Goal: Task Accomplishment & Management: Use online tool/utility

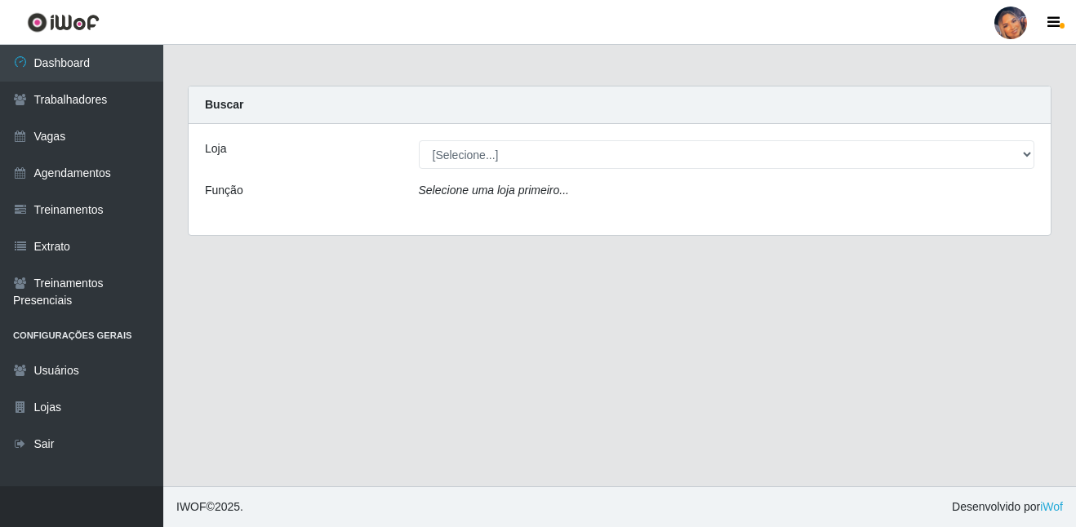
click at [614, 147] on select "[Selecione...] Supermercado Preço Bom" at bounding box center [727, 154] width 616 height 29
select select "169"
click at [419, 140] on select "[Selecione...] Supermercado Preço Bom" at bounding box center [727, 154] width 616 height 29
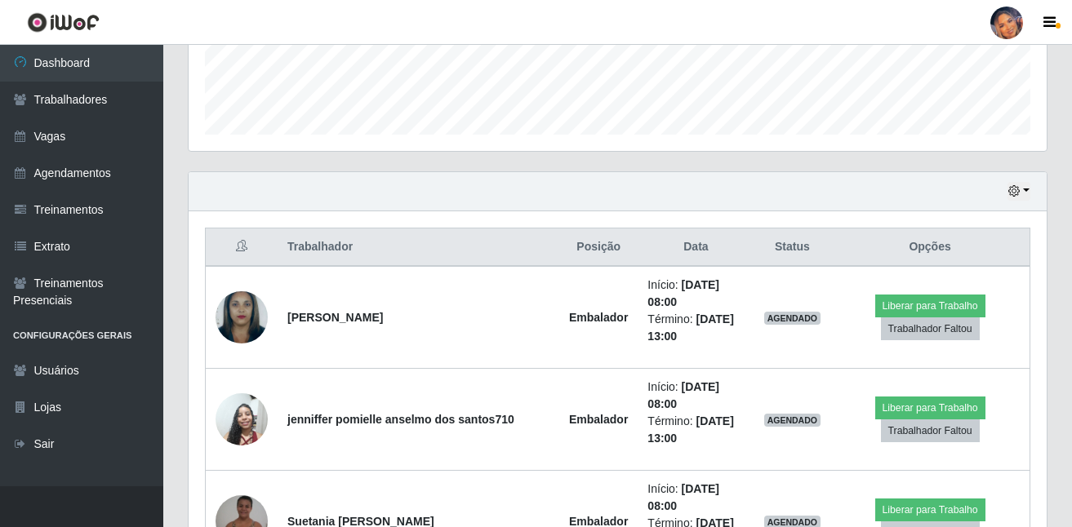
scroll to position [619, 0]
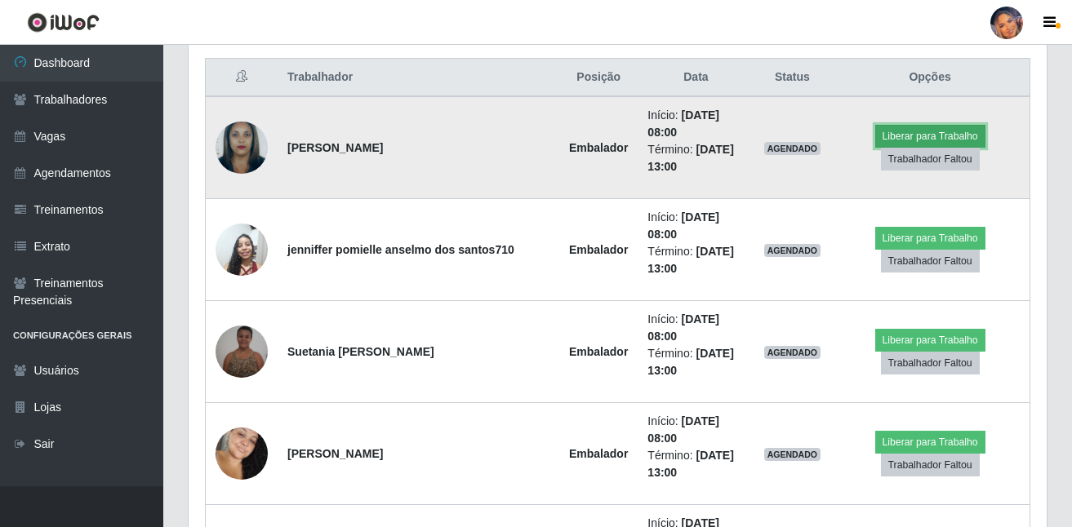
click at [886, 127] on button "Liberar para Trabalho" at bounding box center [930, 136] width 110 height 23
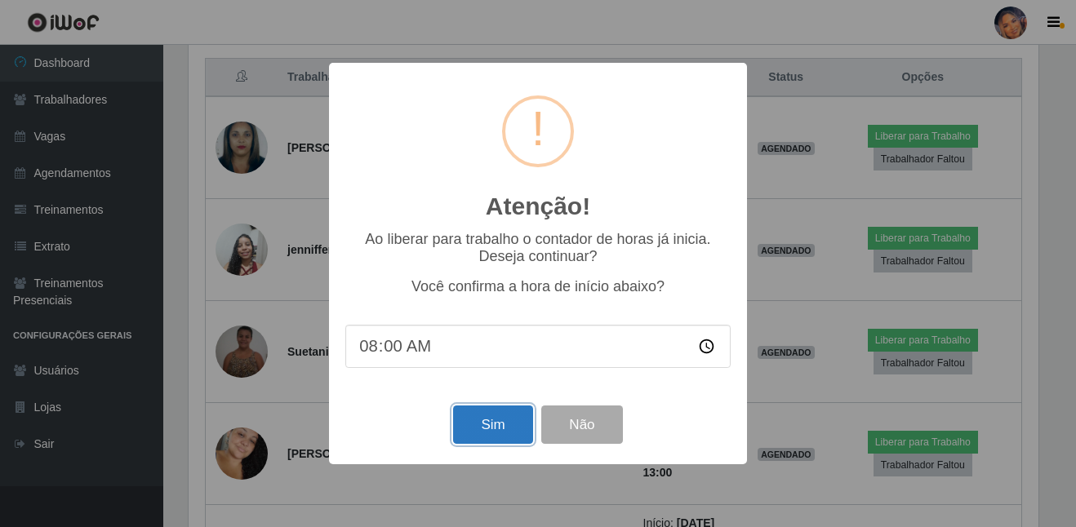
click at [486, 431] on button "Sim" at bounding box center [492, 425] width 79 height 38
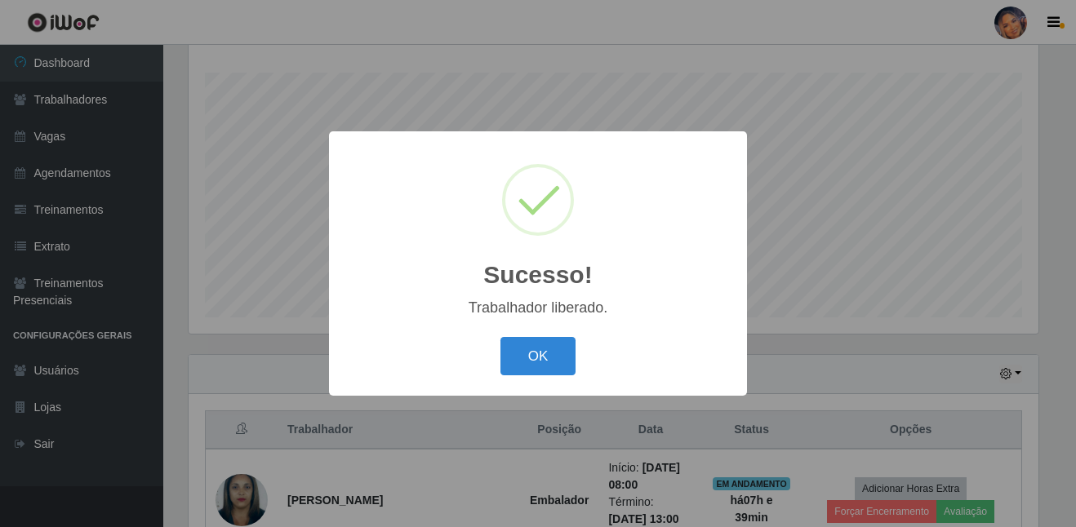
click at [549, 336] on div "OK Cancel" at bounding box center [537, 356] width 385 height 47
drag, startPoint x: 549, startPoint y: 342, endPoint x: 581, endPoint y: 331, distance: 33.8
click at [549, 343] on button "OK" at bounding box center [538, 356] width 76 height 38
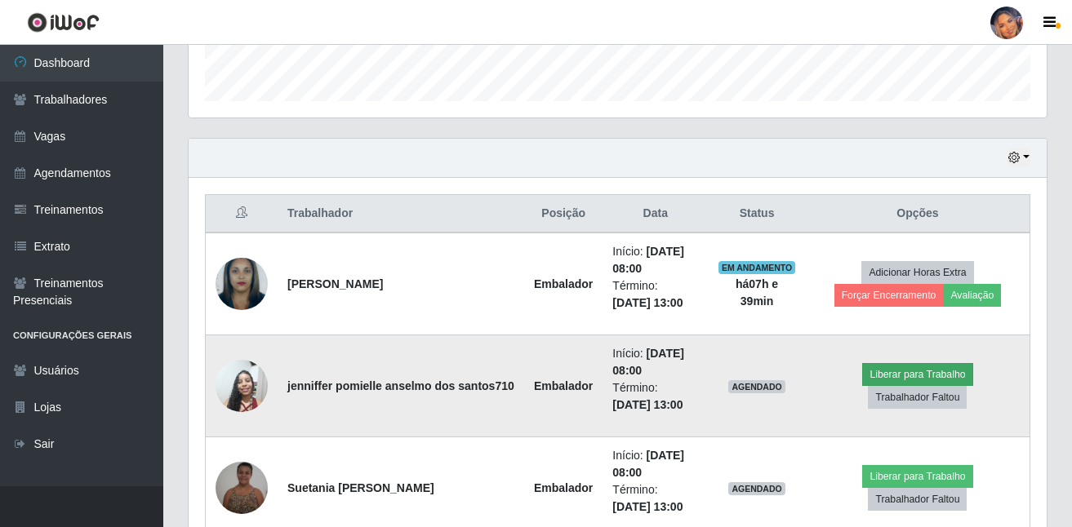
scroll to position [511, 0]
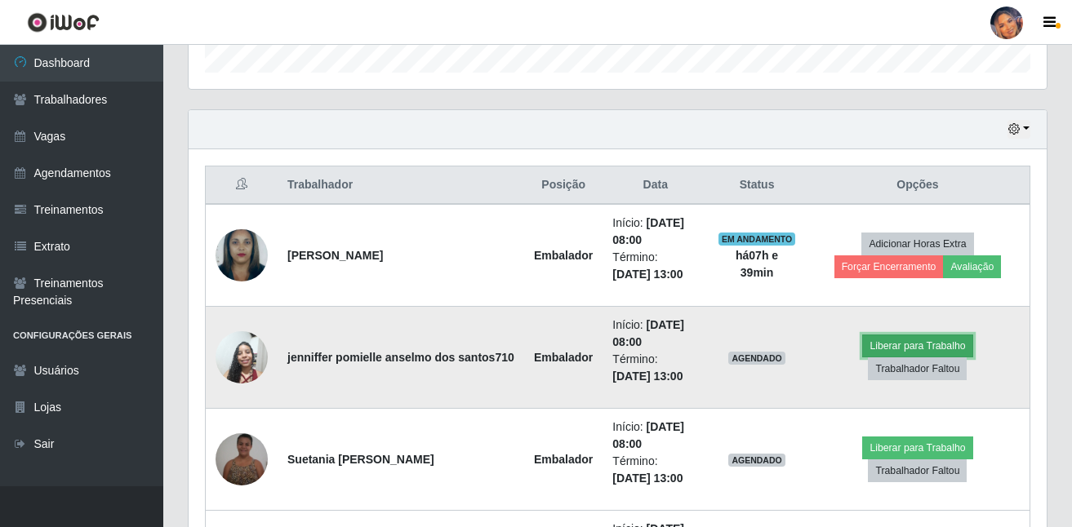
click at [862, 358] on button "Liberar para Trabalho" at bounding box center [917, 346] width 110 height 23
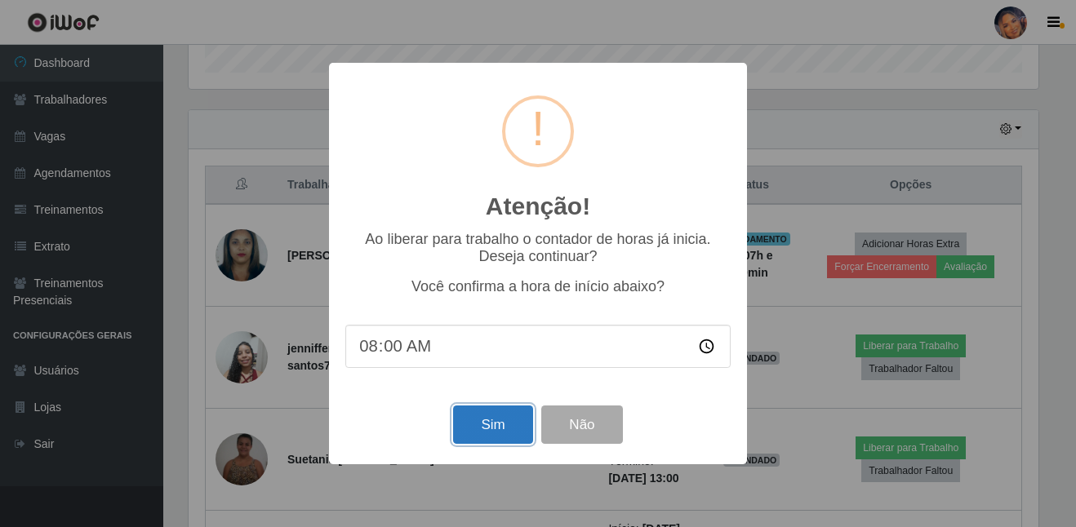
click at [486, 436] on button "Sim" at bounding box center [492, 425] width 79 height 38
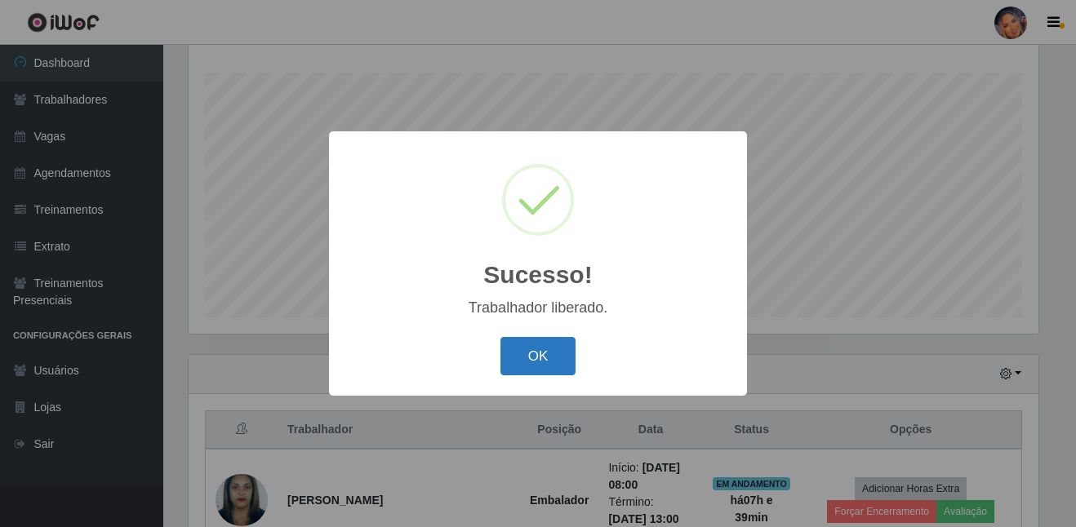
click at [513, 365] on button "OK" at bounding box center [538, 356] width 76 height 38
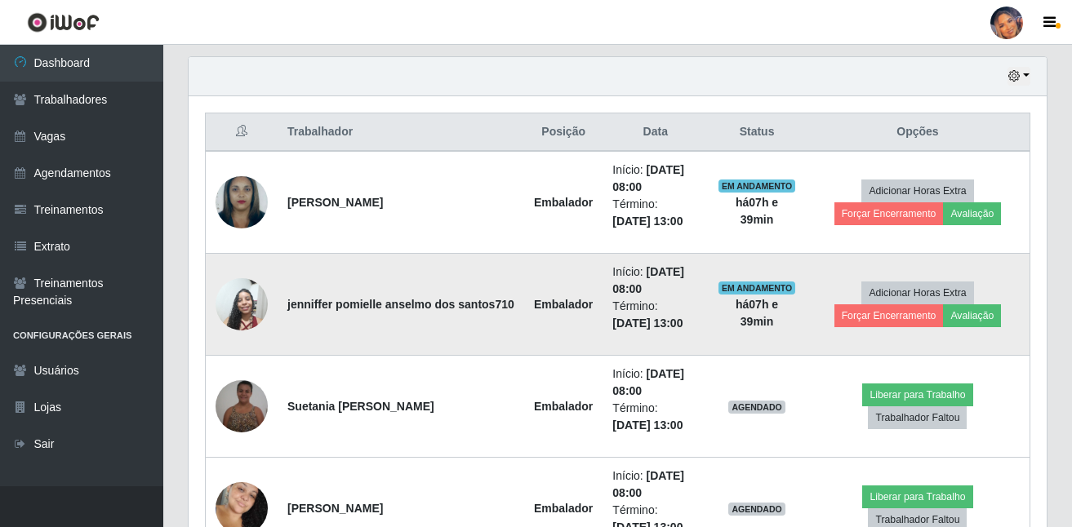
scroll to position [593, 0]
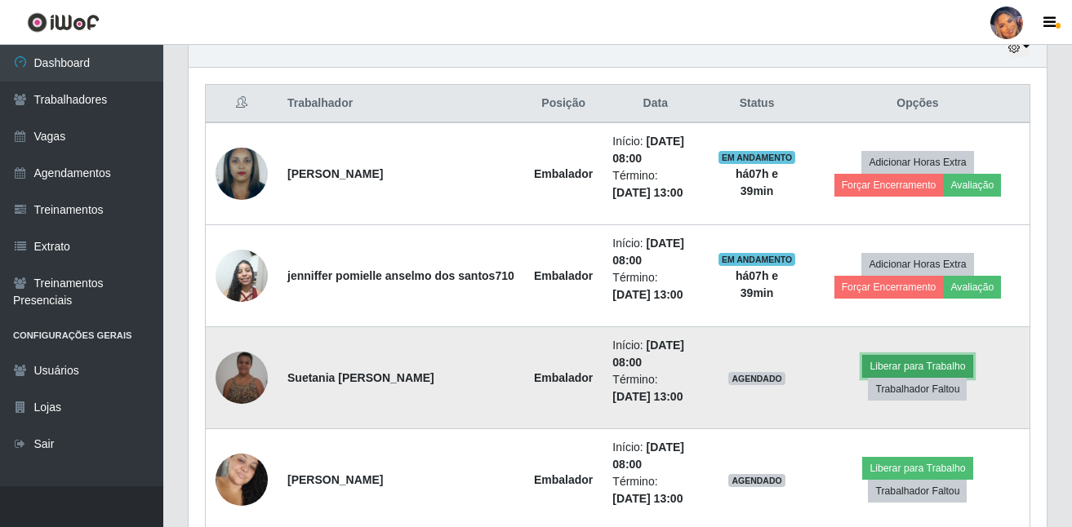
click at [862, 375] on button "Liberar para Trabalho" at bounding box center [917, 366] width 110 height 23
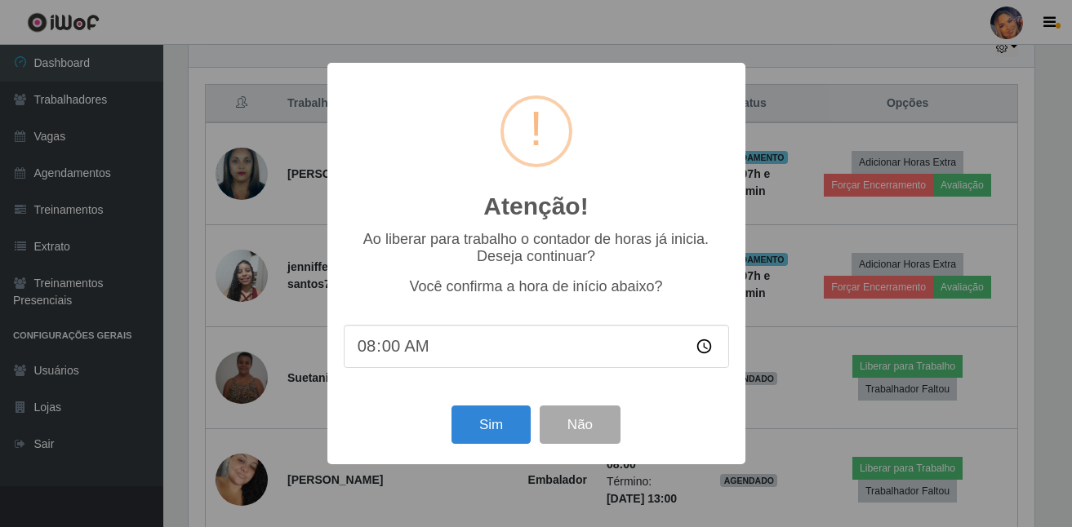
scroll to position [339, 850]
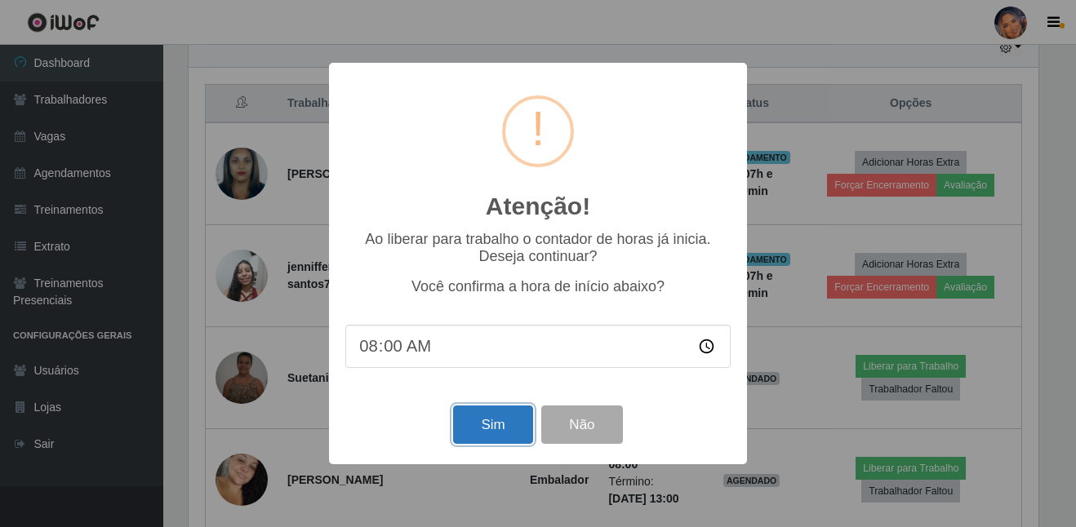
click at [504, 432] on button "Sim" at bounding box center [492, 425] width 79 height 38
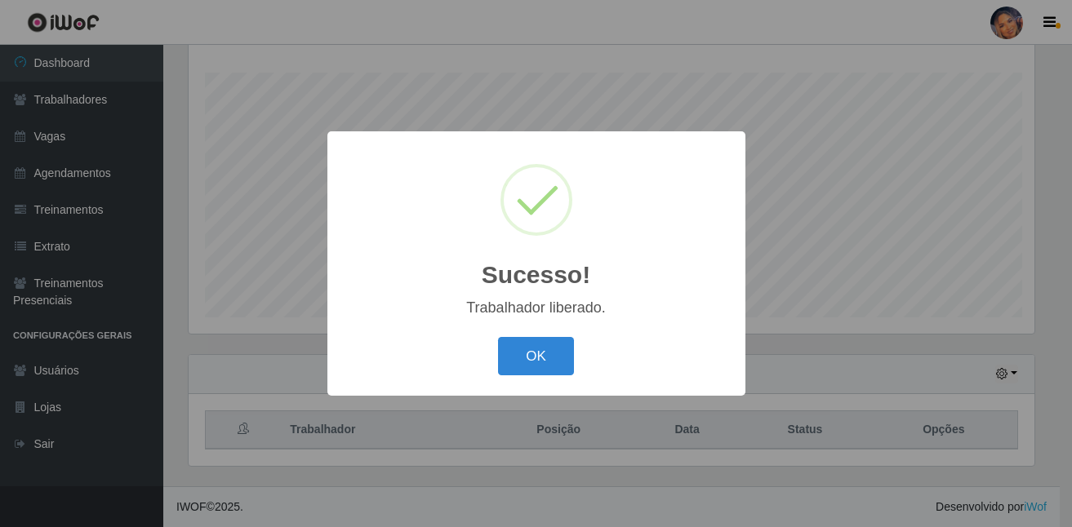
scroll to position [0, 0]
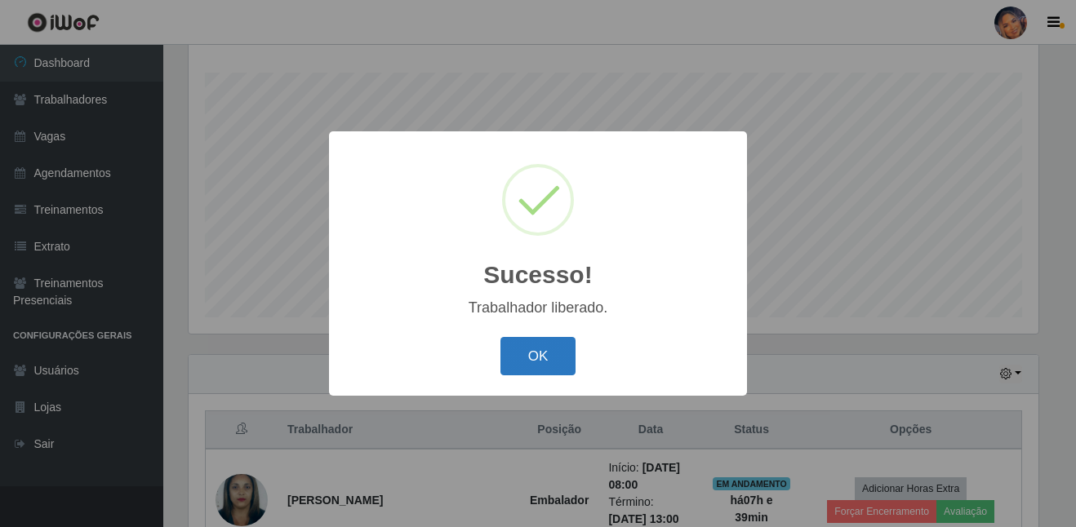
click at [513, 364] on button "OK" at bounding box center [538, 356] width 76 height 38
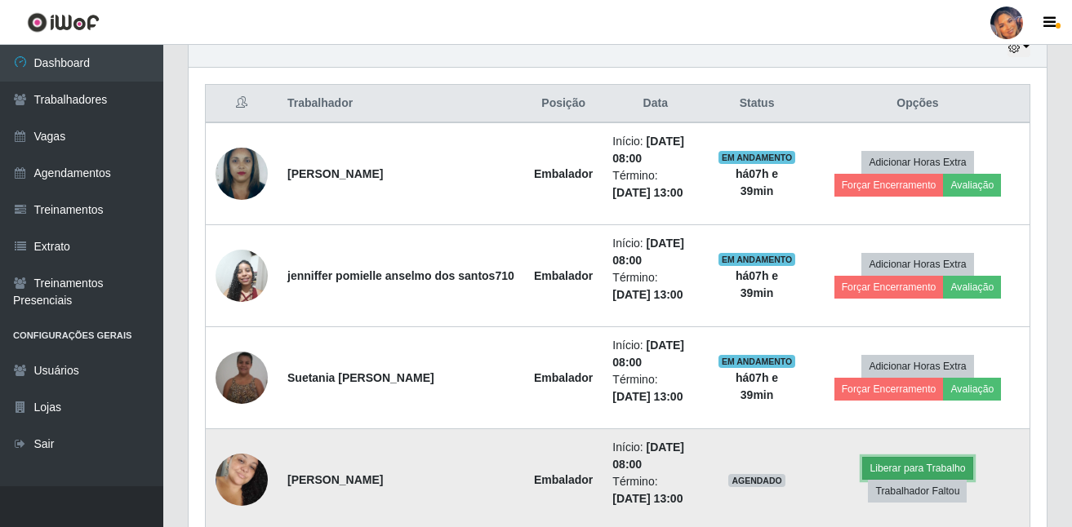
click at [862, 475] on button "Liberar para Trabalho" at bounding box center [917, 468] width 110 height 23
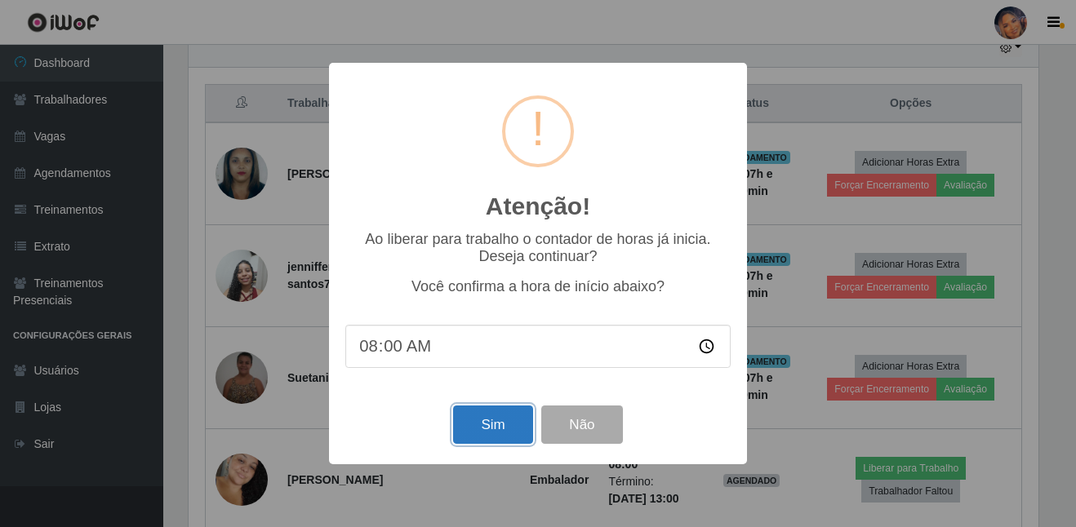
click at [478, 436] on button "Sim" at bounding box center [492, 425] width 79 height 38
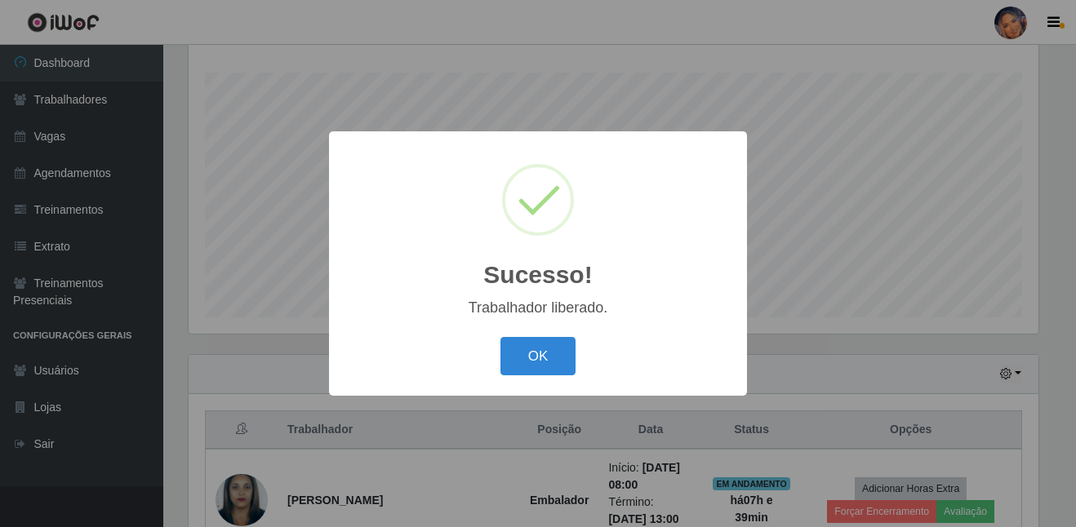
drag, startPoint x: 496, startPoint y: 373, endPoint x: 504, endPoint y: 359, distance: 16.5
click at [496, 372] on div "OK Cancel" at bounding box center [537, 356] width 385 height 47
click at [509, 357] on button "OK" at bounding box center [538, 356] width 76 height 38
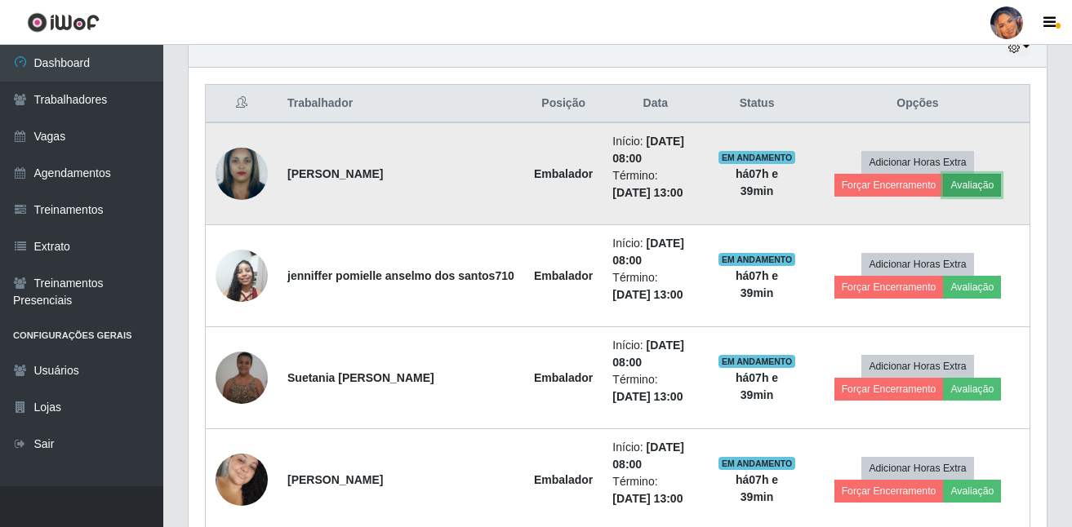
click at [943, 190] on button "Avaliação" at bounding box center [972, 185] width 58 height 23
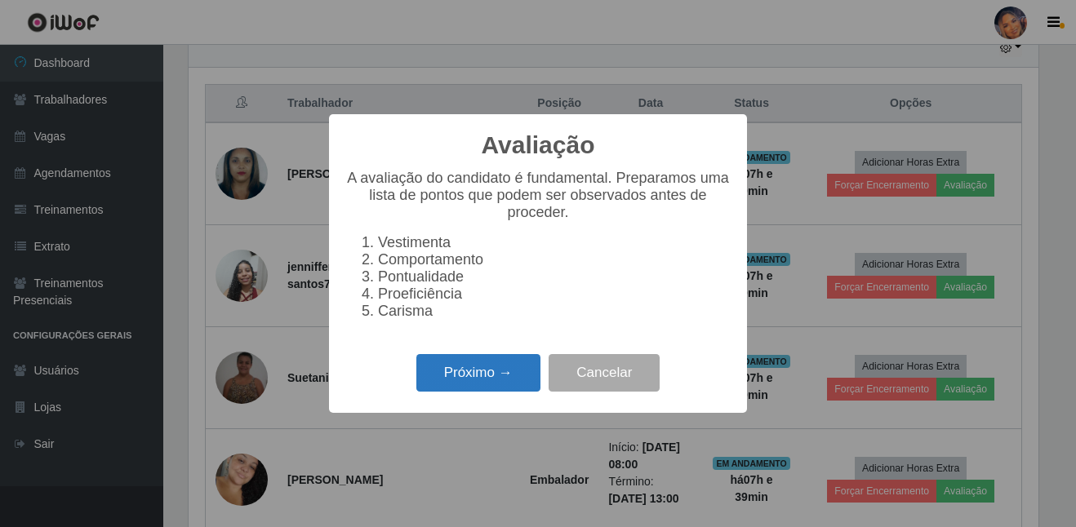
drag, startPoint x: 509, startPoint y: 373, endPoint x: 514, endPoint y: 363, distance: 11.3
click at [514, 363] on button "Próximo →" at bounding box center [478, 373] width 124 height 38
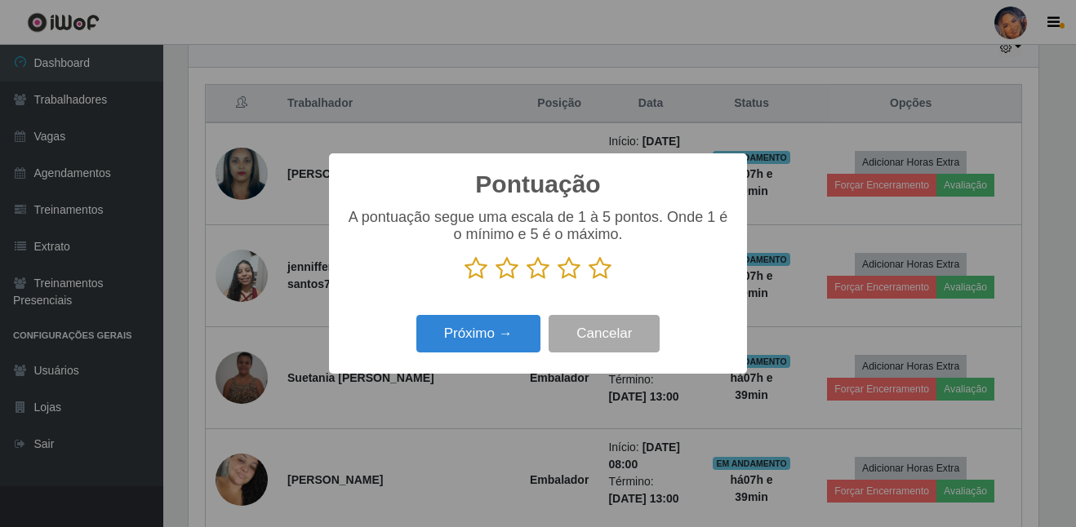
drag, startPoint x: 602, startPoint y: 272, endPoint x: 535, endPoint y: 300, distance: 72.5
click at [598, 273] on icon at bounding box center [600, 268] width 23 height 24
click at [589, 281] on input "radio" at bounding box center [589, 281] width 0 height 0
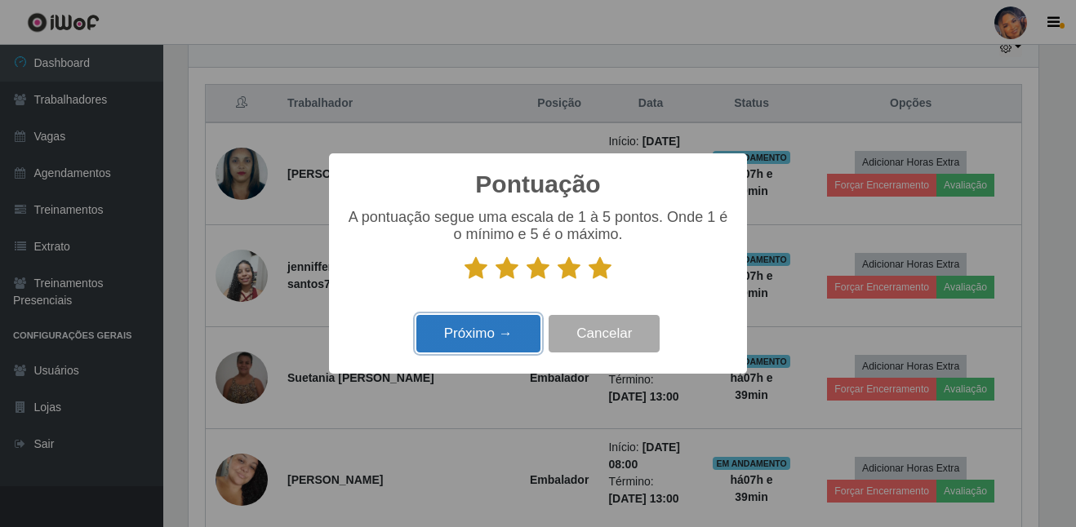
click at [497, 331] on button "Próximo →" at bounding box center [478, 334] width 124 height 38
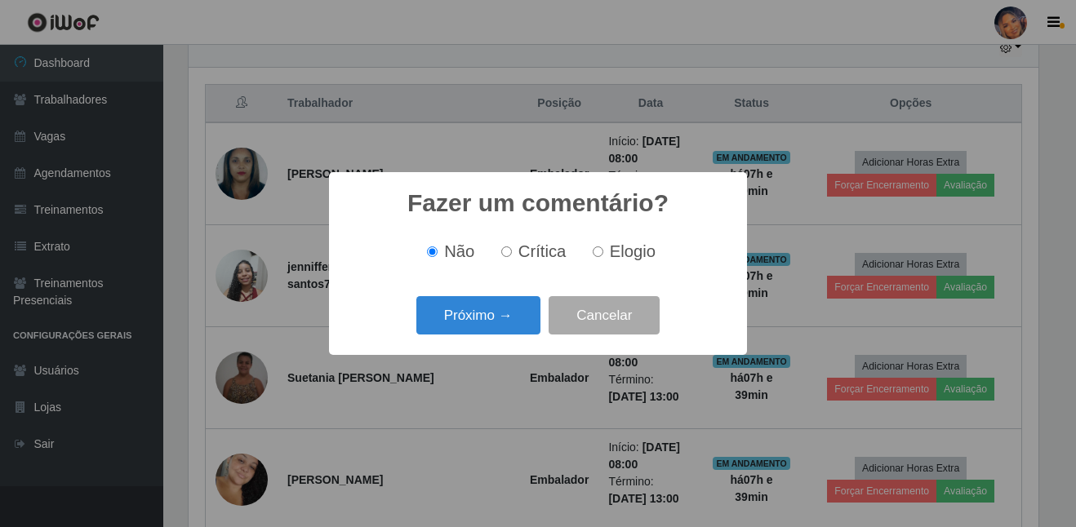
click at [500, 318] on button "Próximo →" at bounding box center [478, 315] width 124 height 38
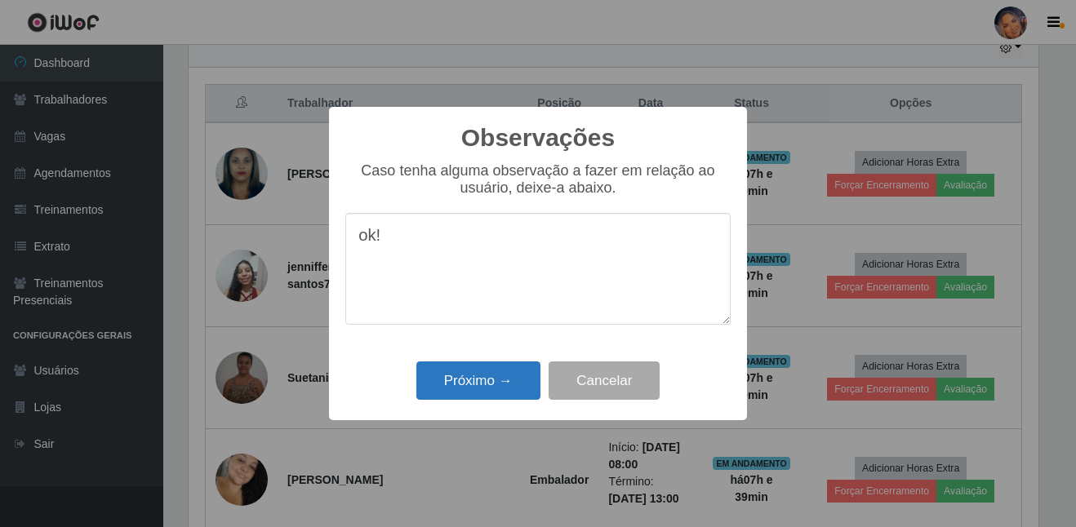
type textarea "ok!"
drag, startPoint x: 475, startPoint y: 382, endPoint x: 525, endPoint y: 345, distance: 61.9
click at [483, 368] on button "Próximo →" at bounding box center [478, 381] width 124 height 38
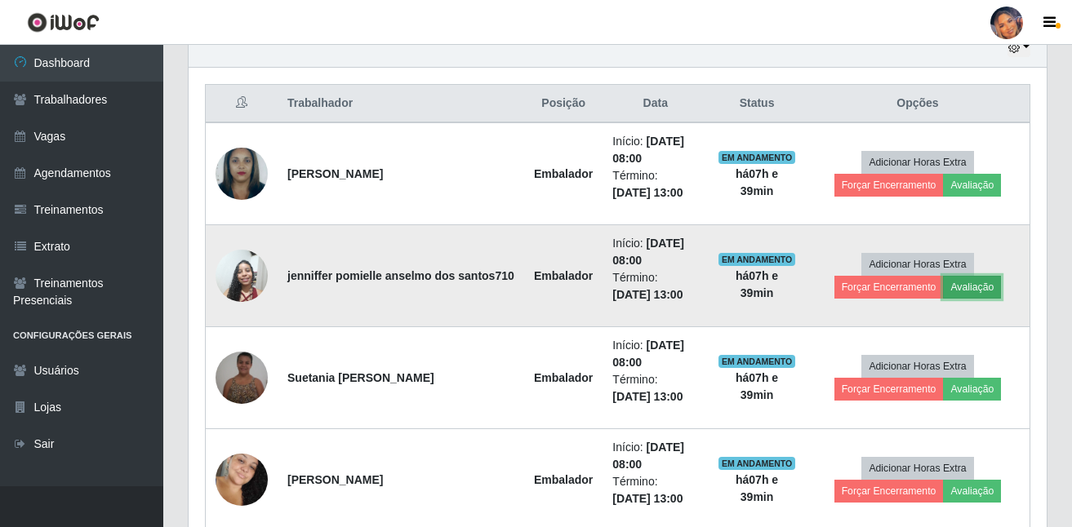
click at [943, 289] on button "Avaliação" at bounding box center [972, 287] width 58 height 23
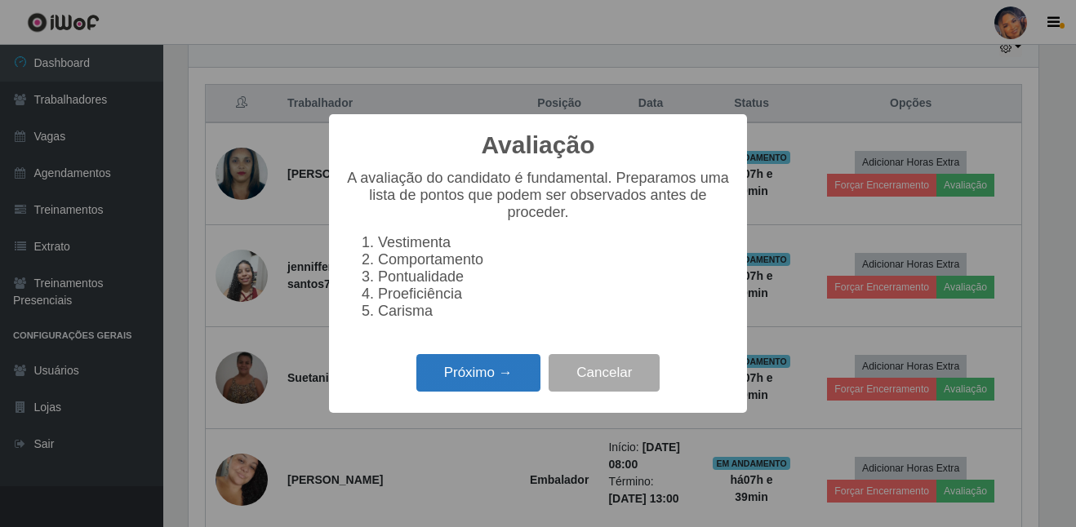
click at [515, 373] on button "Próximo →" at bounding box center [478, 373] width 124 height 38
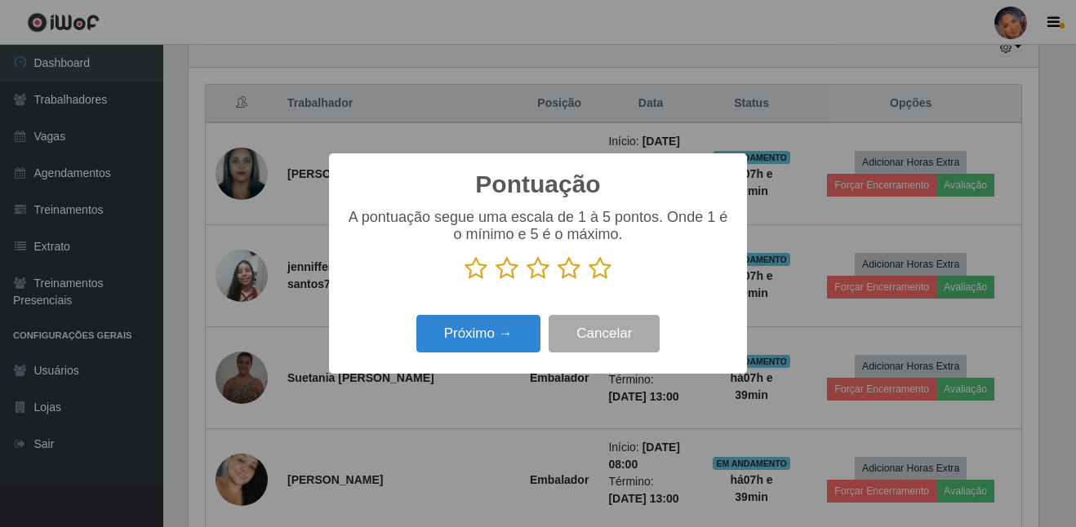
click at [602, 276] on icon at bounding box center [600, 268] width 23 height 24
click at [589, 281] on input "radio" at bounding box center [589, 281] width 0 height 0
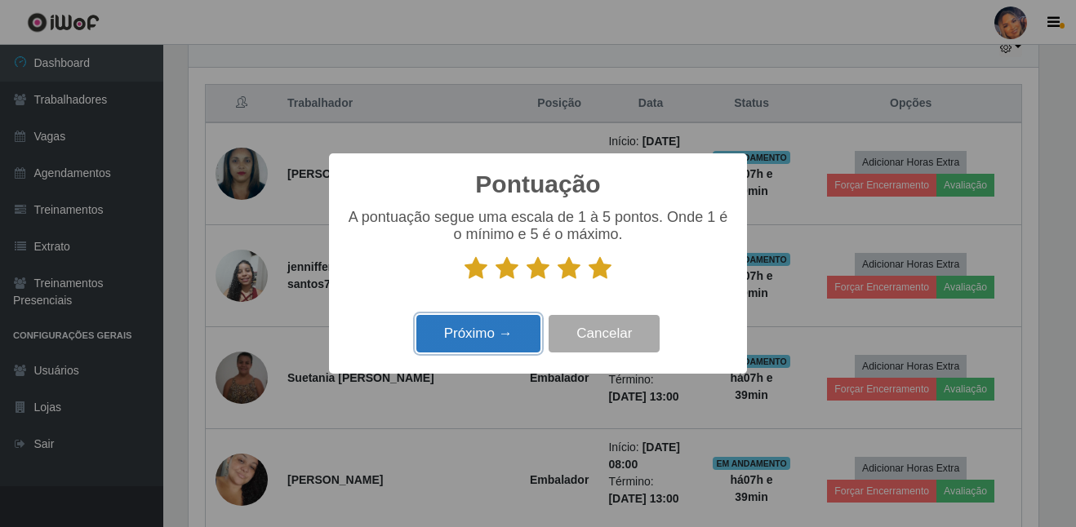
click at [513, 326] on button "Próximo →" at bounding box center [478, 334] width 124 height 38
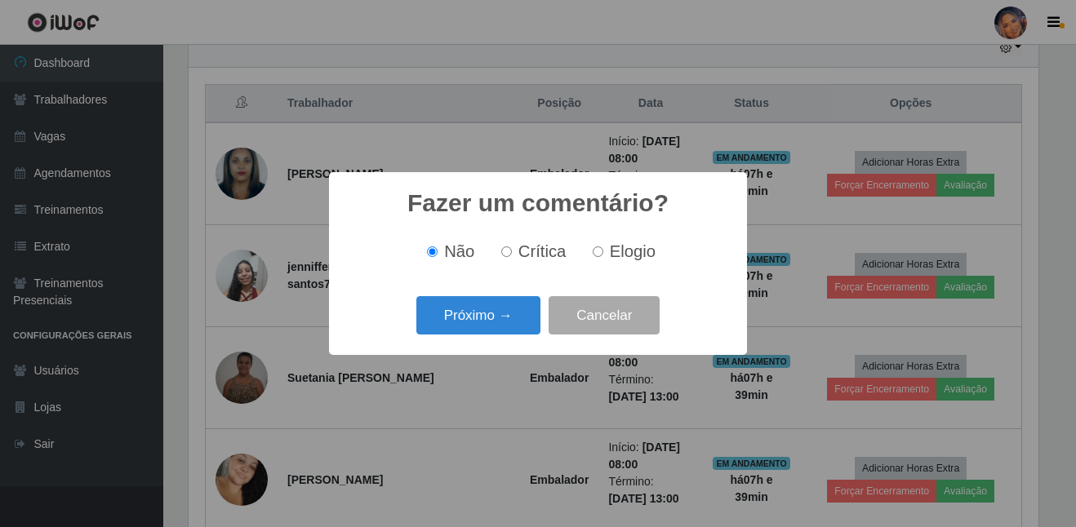
click at [513, 326] on button "Próximo →" at bounding box center [478, 315] width 124 height 38
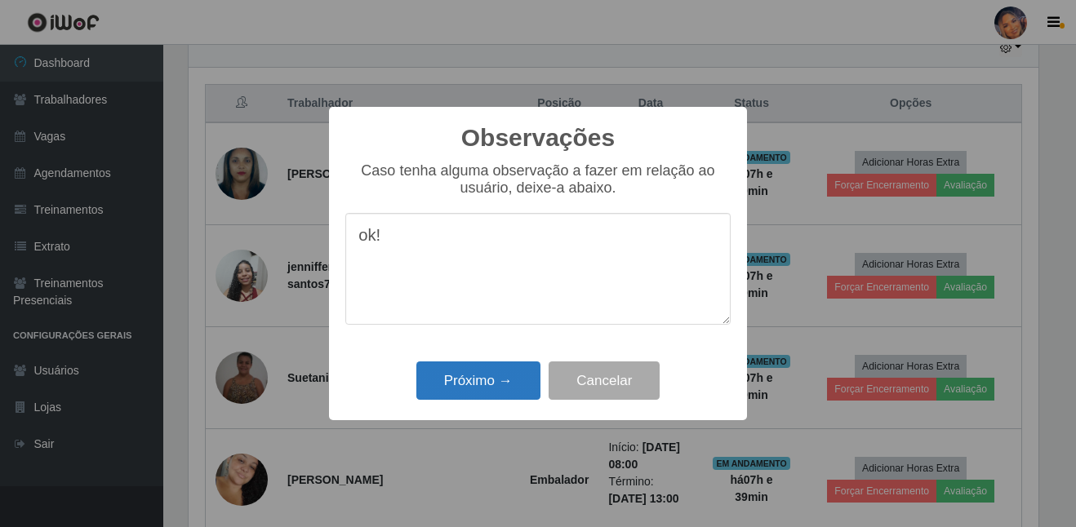
type textarea "ok!"
click at [490, 384] on button "Próximo →" at bounding box center [478, 381] width 124 height 38
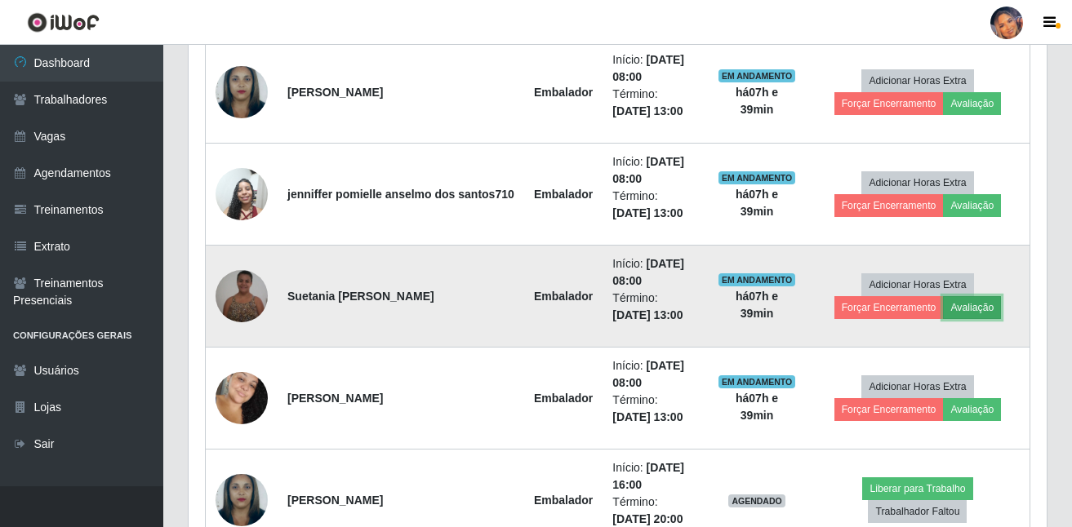
click at [943, 307] on button "Avaliação" at bounding box center [972, 307] width 58 height 23
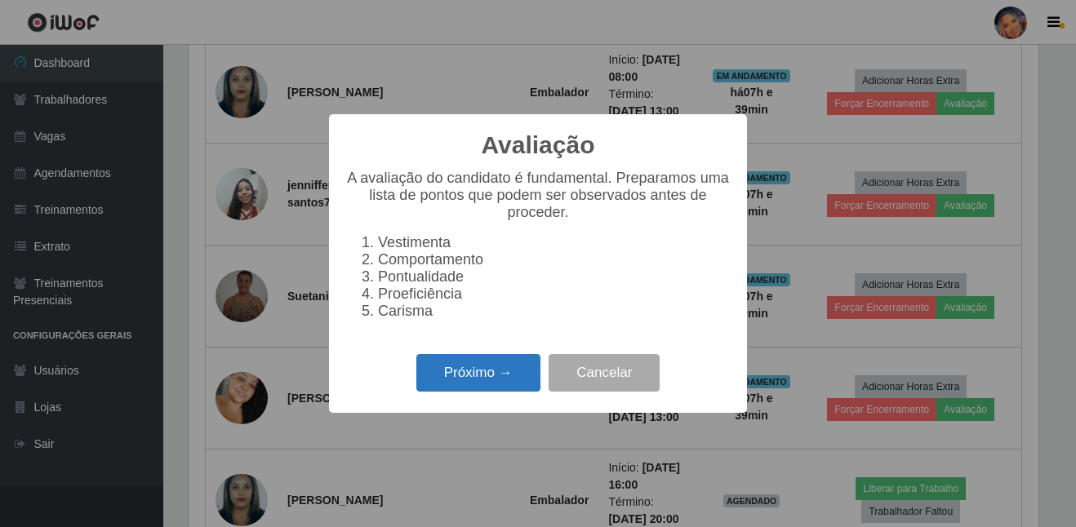
click at [501, 377] on button "Próximo →" at bounding box center [478, 373] width 124 height 38
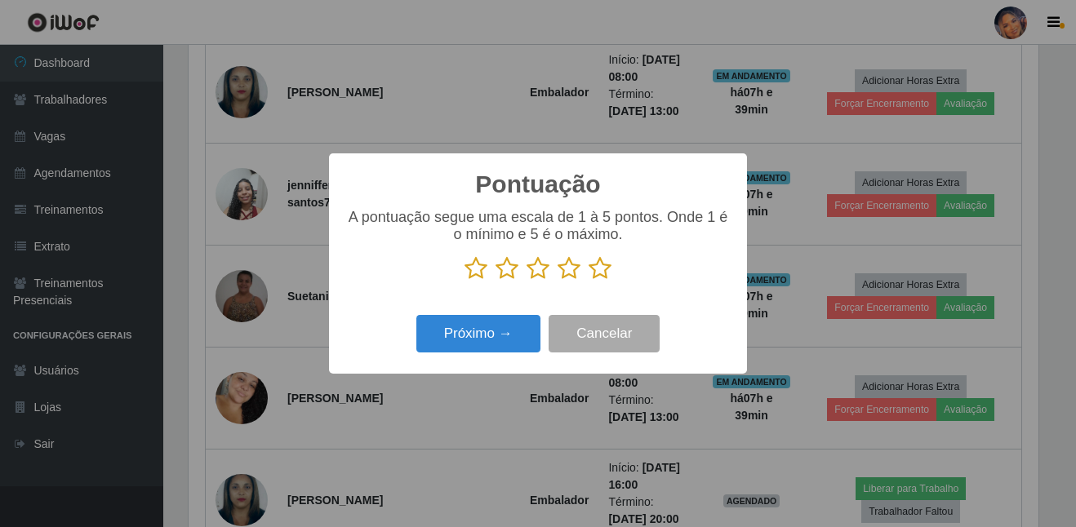
click at [598, 281] on icon at bounding box center [600, 268] width 23 height 24
click at [589, 281] on input "radio" at bounding box center [589, 281] width 0 height 0
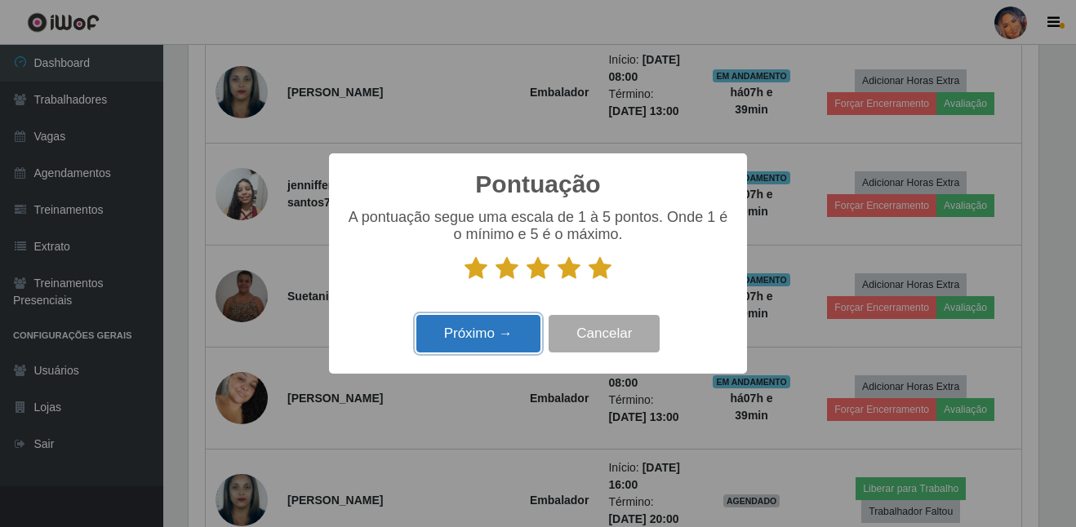
click at [464, 347] on button "Próximo →" at bounding box center [478, 334] width 124 height 38
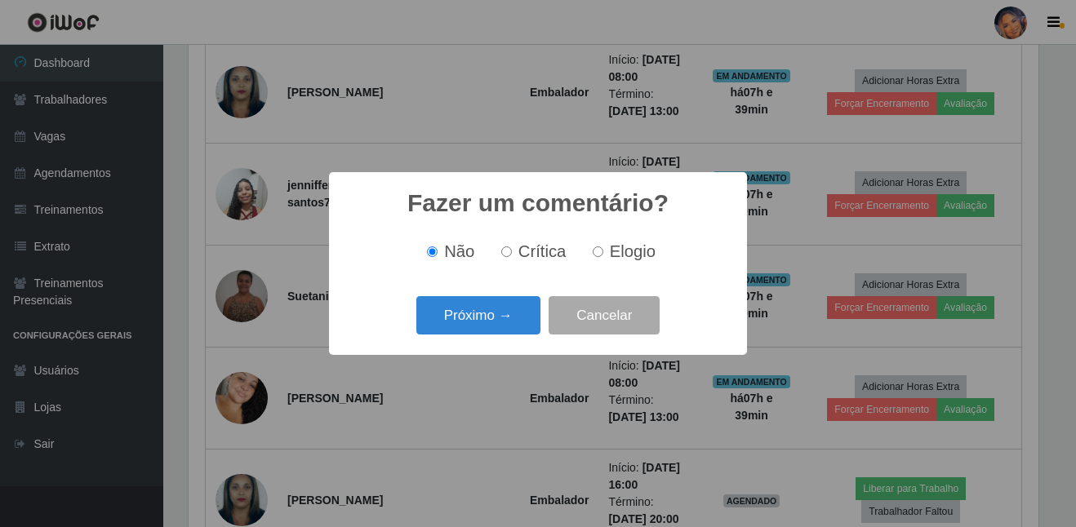
click at [466, 337] on div "Próximo → Cancelar" at bounding box center [537, 315] width 385 height 47
click at [465, 327] on button "Próximo →" at bounding box center [478, 315] width 124 height 38
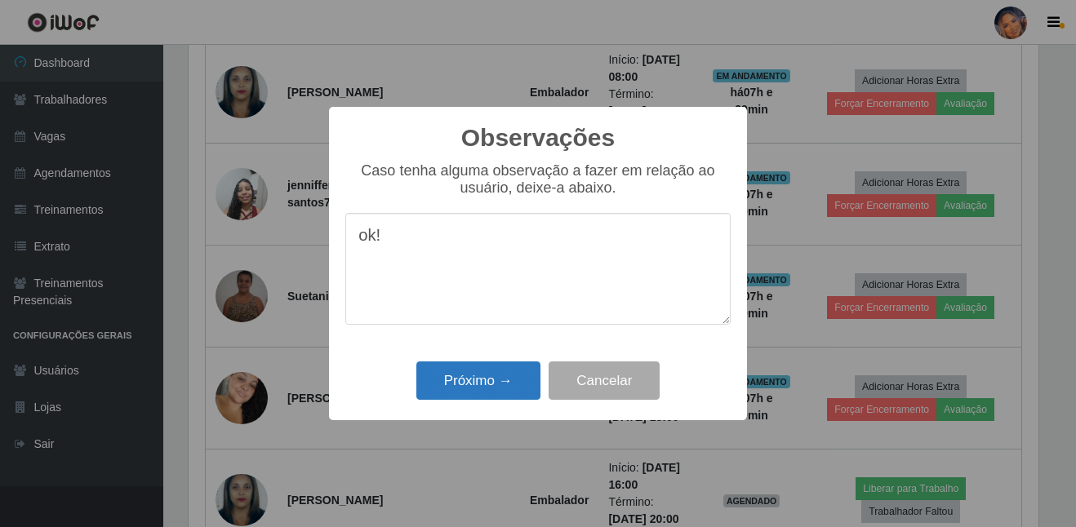
type textarea "ok!"
click at [457, 371] on button "Próximo →" at bounding box center [478, 381] width 124 height 38
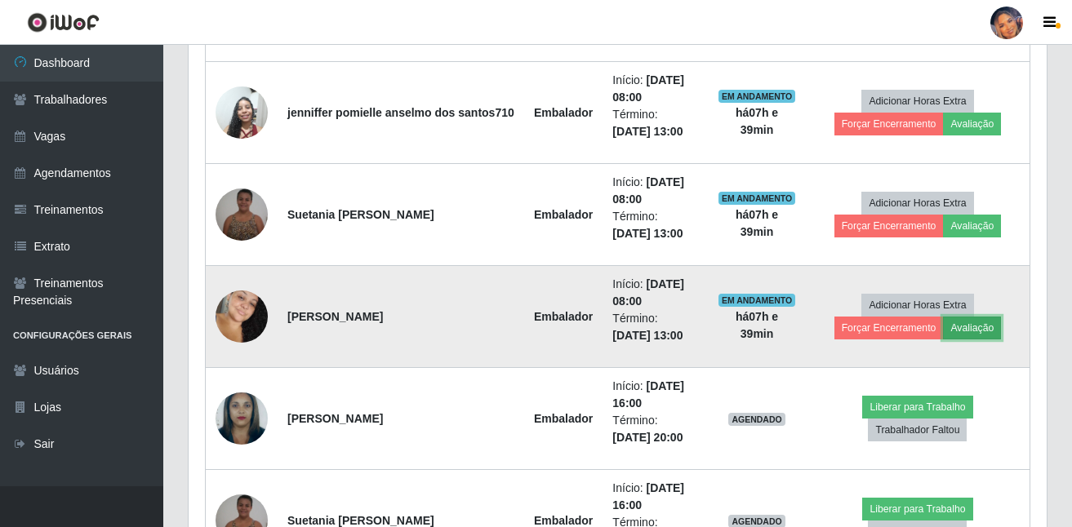
click at [943, 333] on button "Avaliação" at bounding box center [972, 328] width 58 height 23
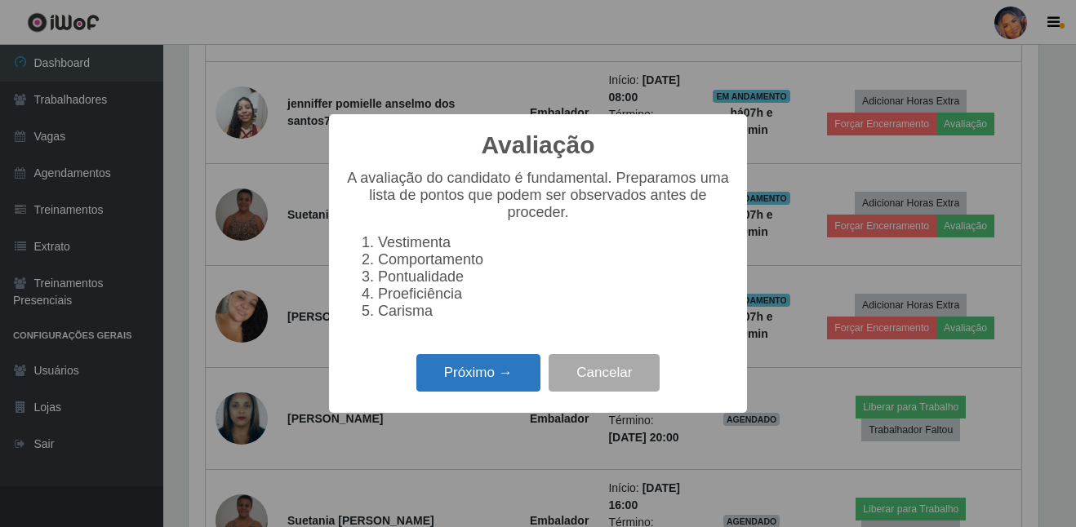
click at [483, 373] on button "Próximo →" at bounding box center [478, 373] width 124 height 38
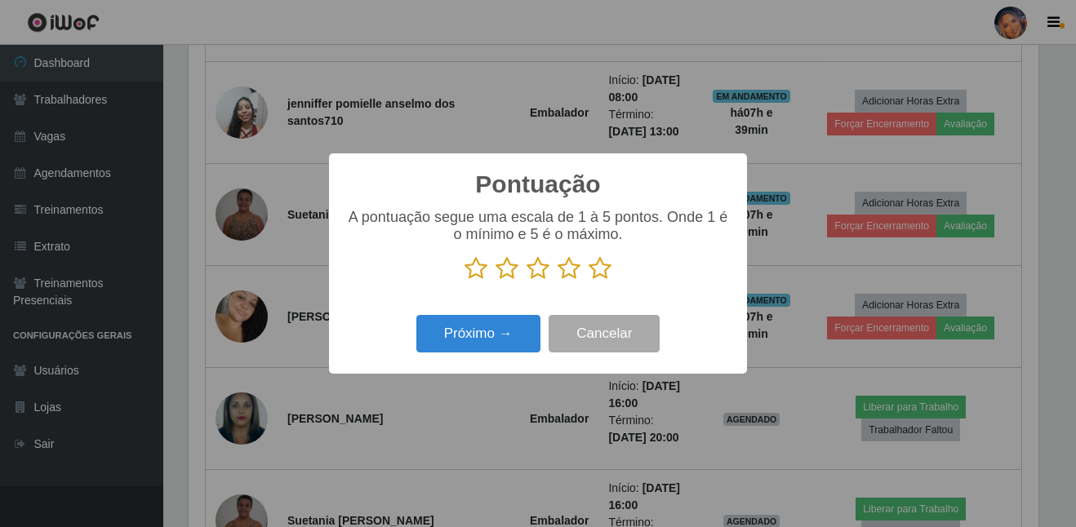
click at [598, 280] on icon at bounding box center [600, 268] width 23 height 24
click at [589, 281] on input "radio" at bounding box center [589, 281] width 0 height 0
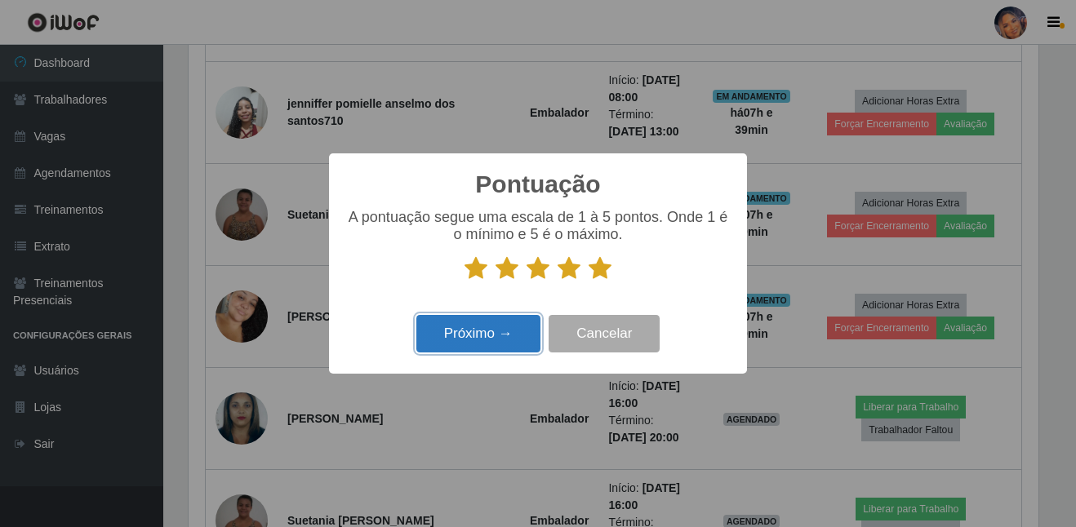
click at [489, 340] on button "Próximo →" at bounding box center [478, 334] width 124 height 38
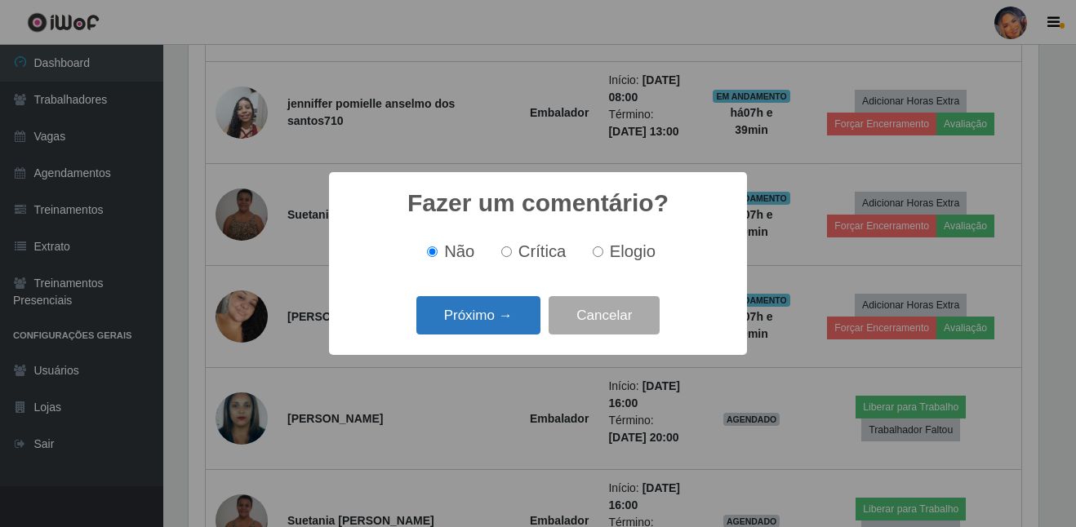
click at [488, 330] on button "Próximo →" at bounding box center [478, 315] width 124 height 38
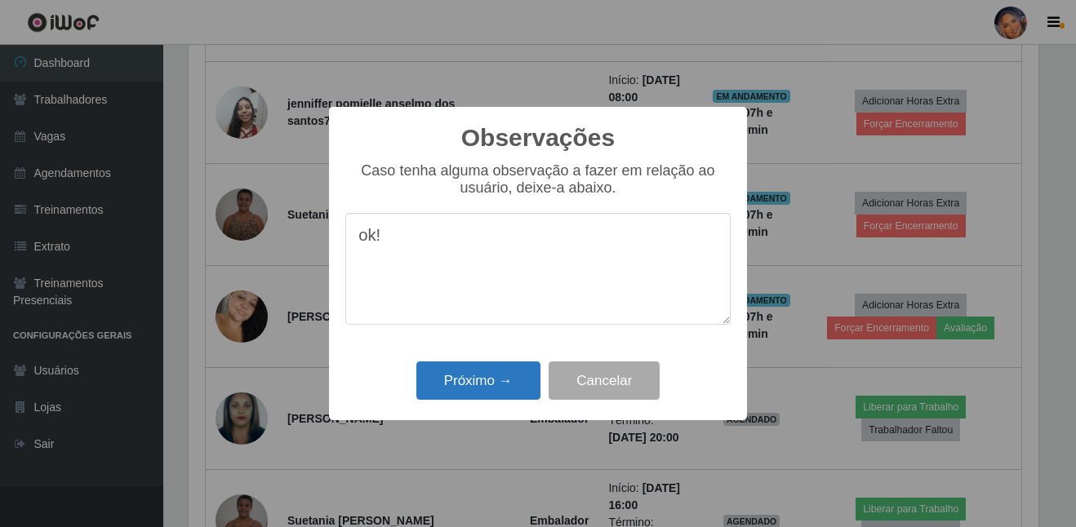
type textarea "ok!"
drag, startPoint x: 486, startPoint y: 378, endPoint x: 508, endPoint y: 361, distance: 27.9
click at [487, 378] on button "Próximo →" at bounding box center [478, 381] width 124 height 38
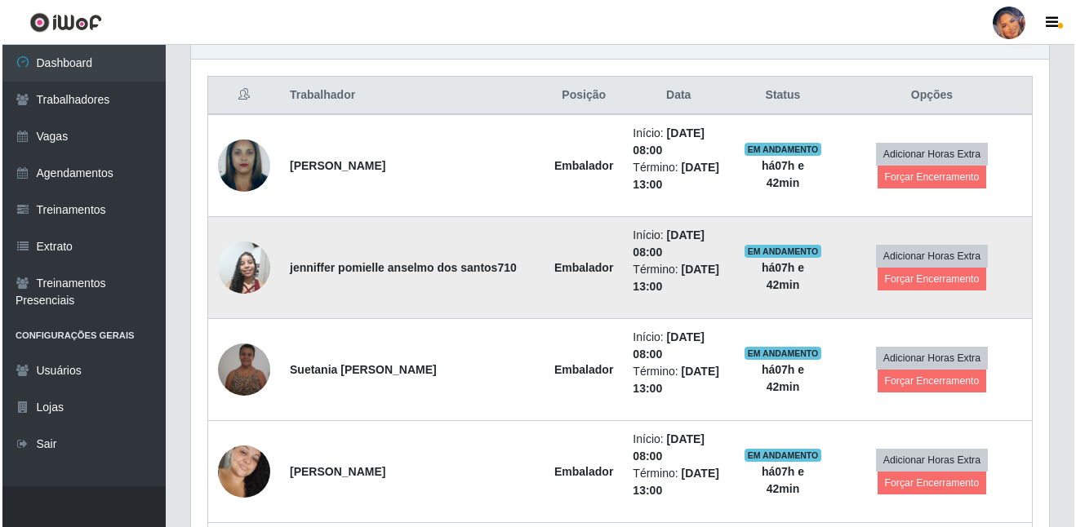
scroll to position [593, 0]
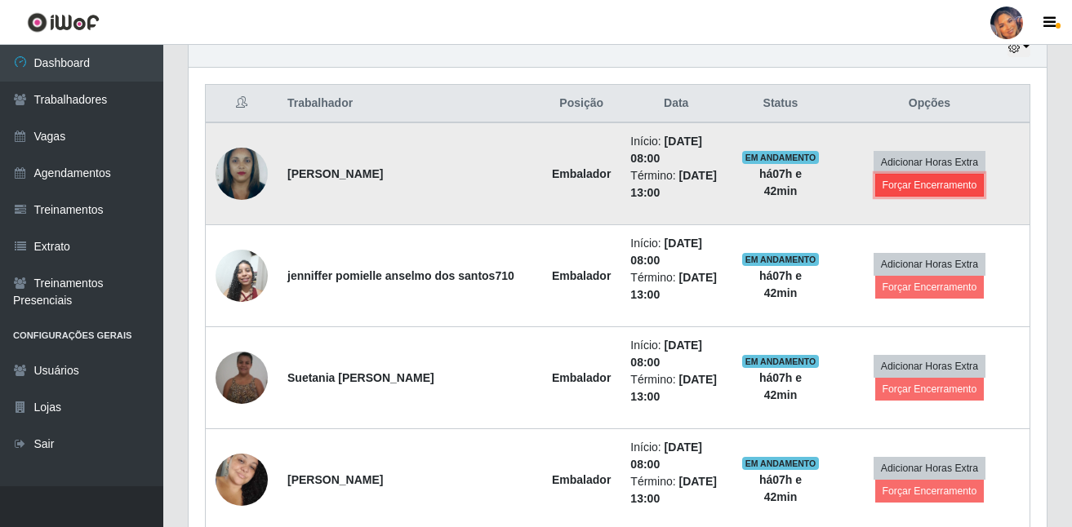
click at [912, 189] on button "Forçar Encerramento" at bounding box center [929, 185] width 109 height 23
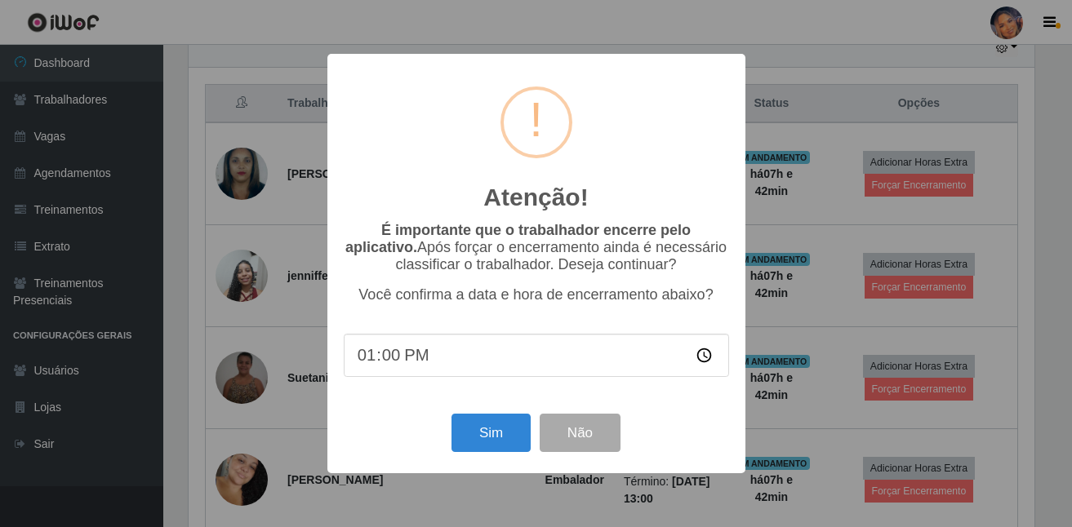
scroll to position [339, 850]
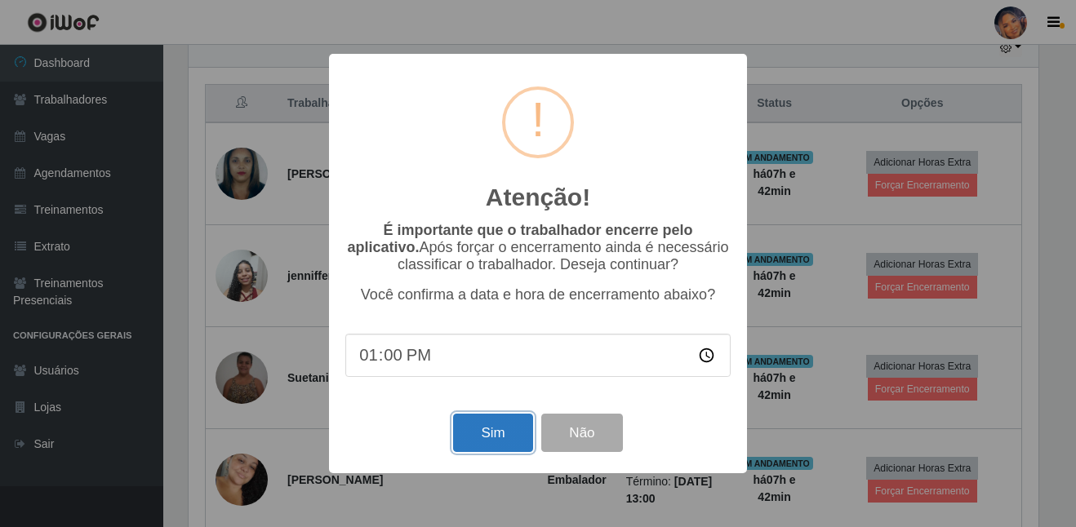
click at [518, 432] on button "Sim" at bounding box center [492, 433] width 79 height 38
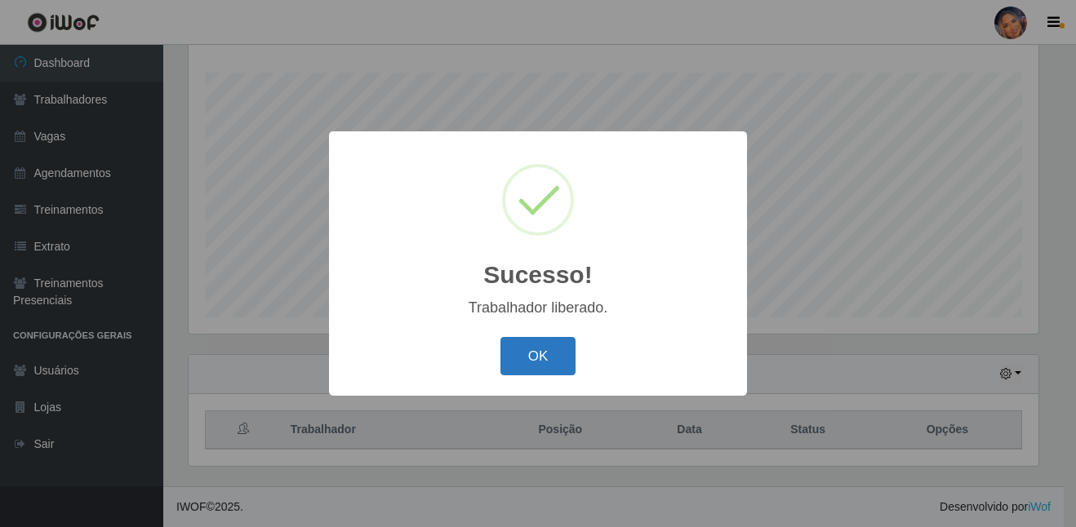
click at [512, 354] on button "OK" at bounding box center [538, 356] width 76 height 38
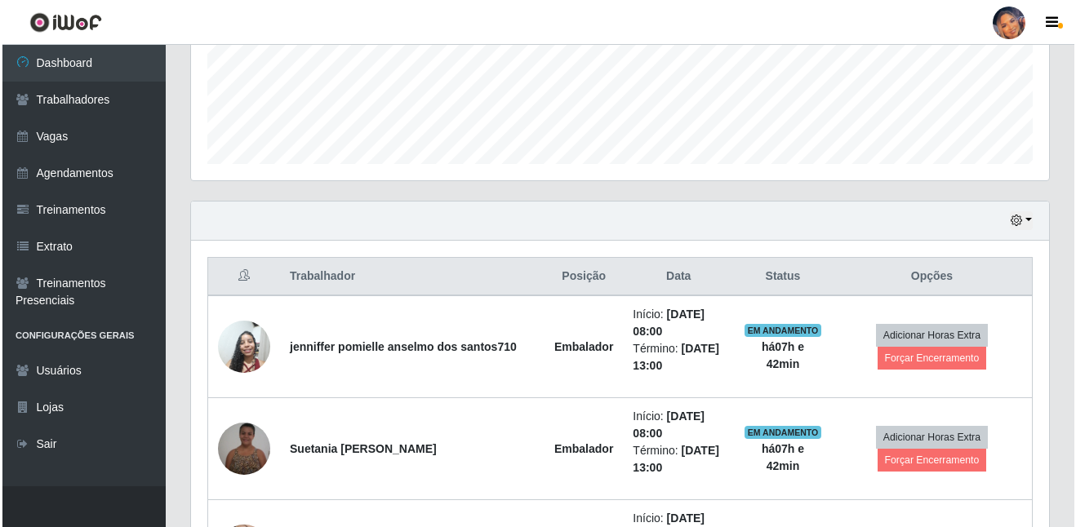
scroll to position [429, 0]
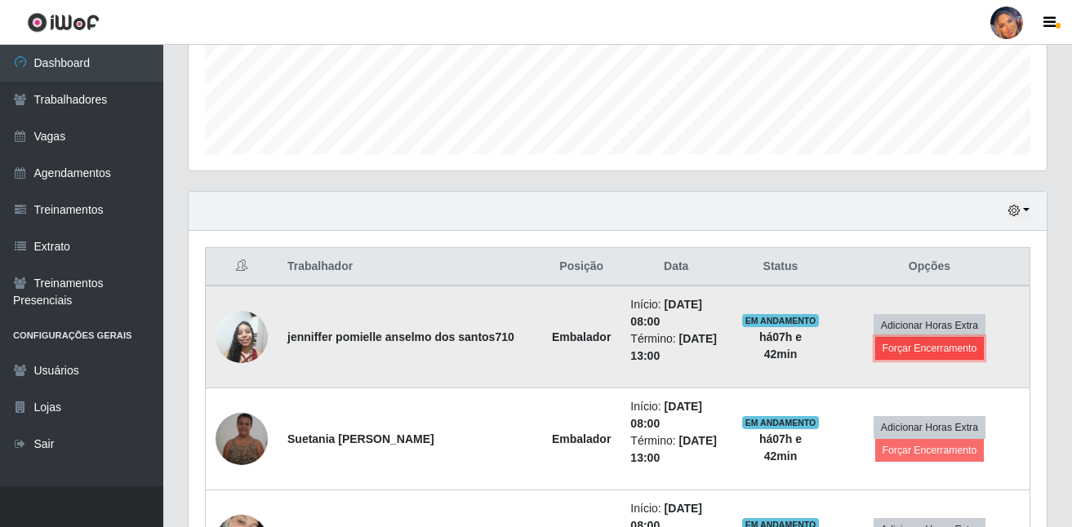
click at [894, 353] on button "Forçar Encerramento" at bounding box center [929, 348] width 109 height 23
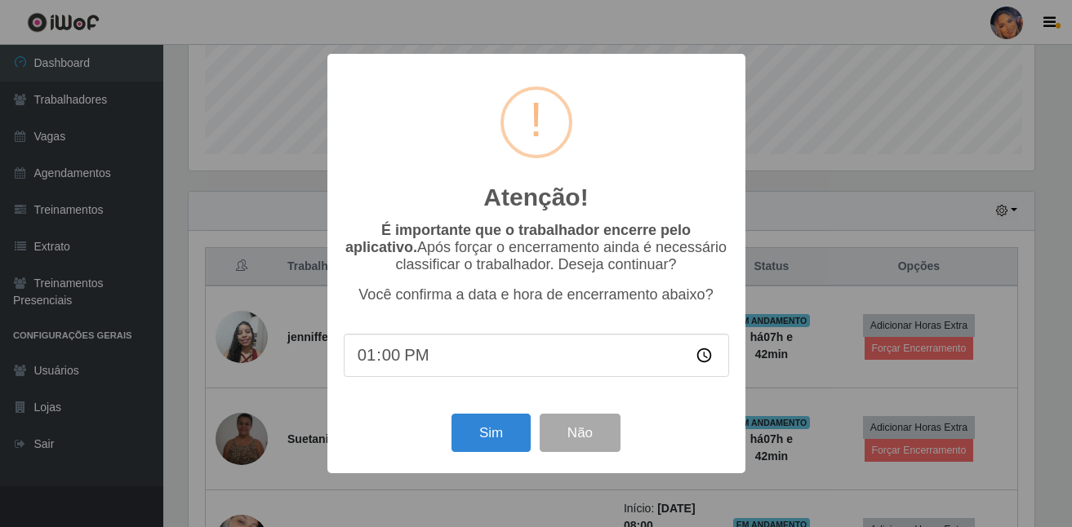
scroll to position [339, 850]
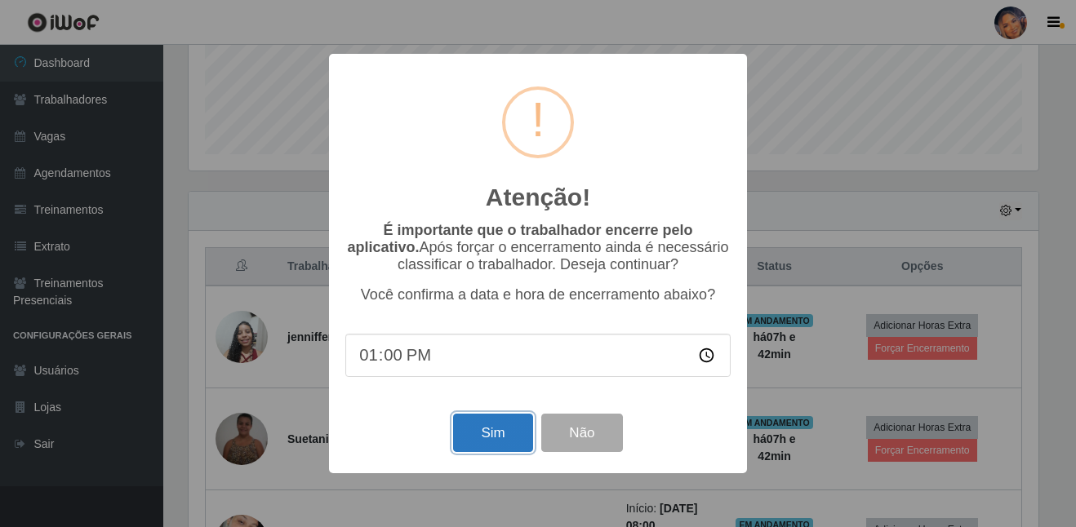
click at [507, 428] on button "Sim" at bounding box center [492, 433] width 79 height 38
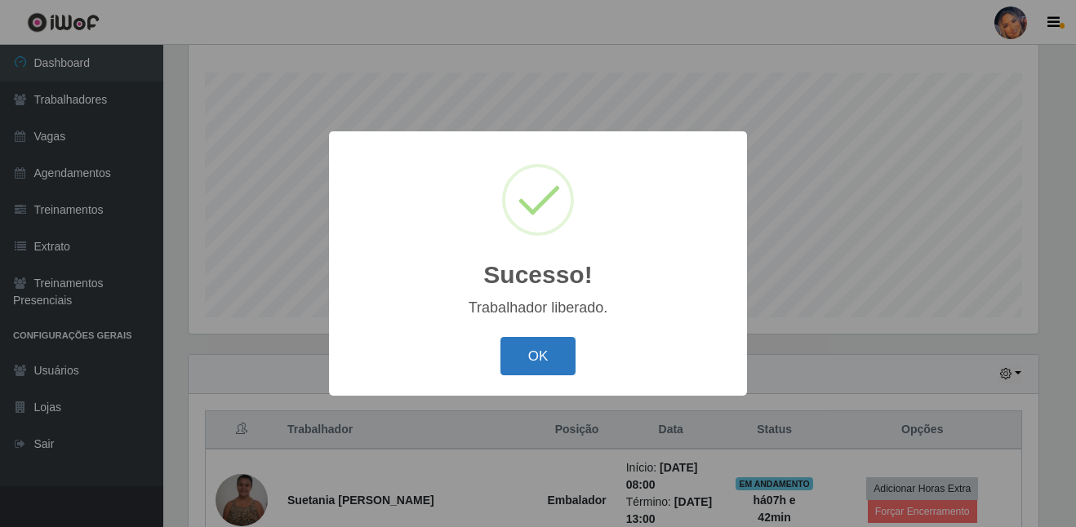
click at [559, 353] on button "OK" at bounding box center [538, 356] width 76 height 38
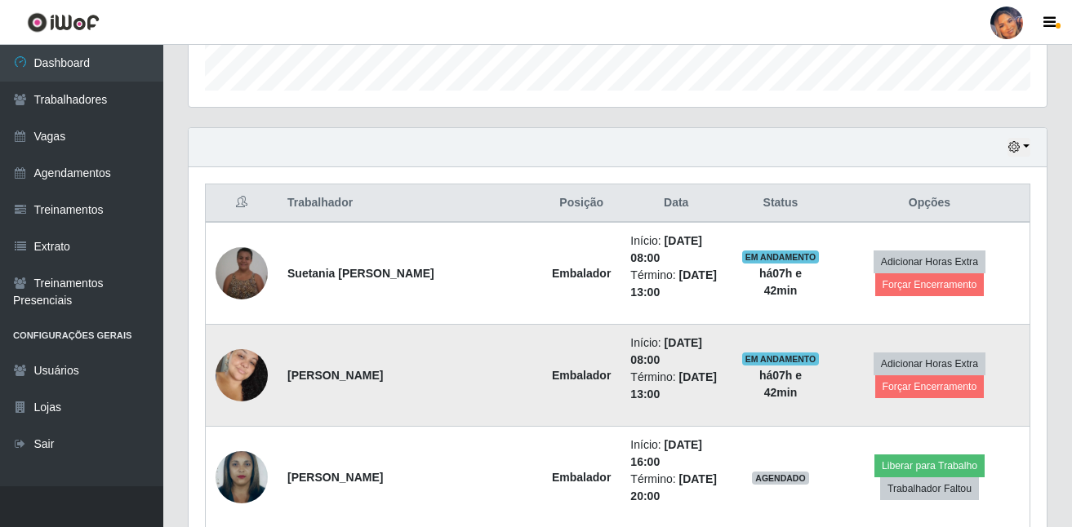
scroll to position [511, 0]
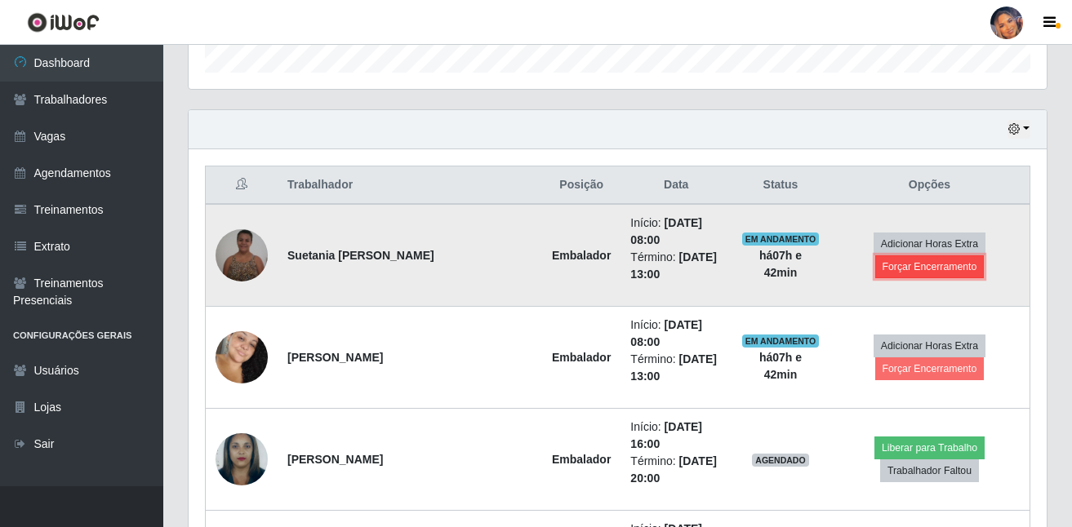
click at [900, 258] on button "Forçar Encerramento" at bounding box center [929, 267] width 109 height 23
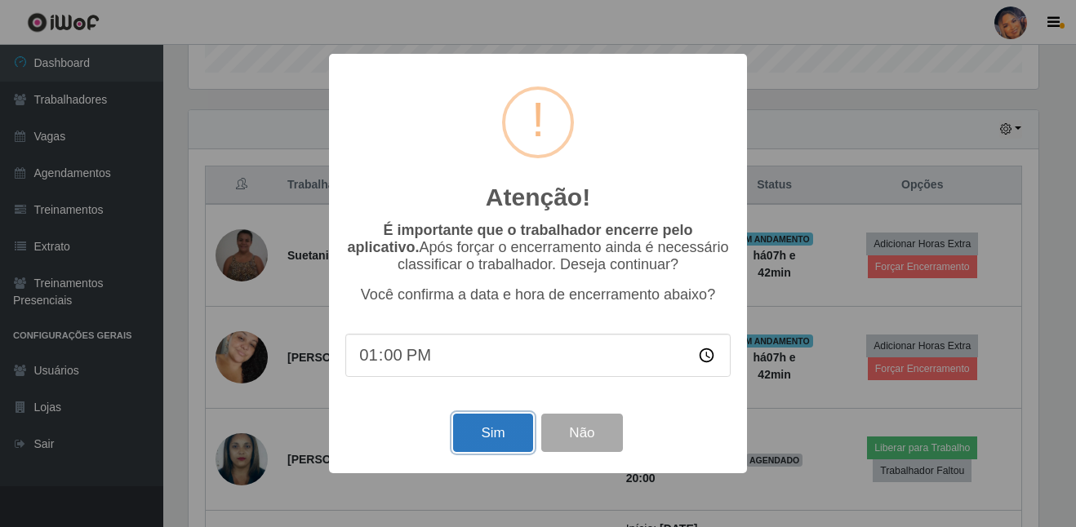
click at [501, 427] on button "Sim" at bounding box center [492, 433] width 79 height 38
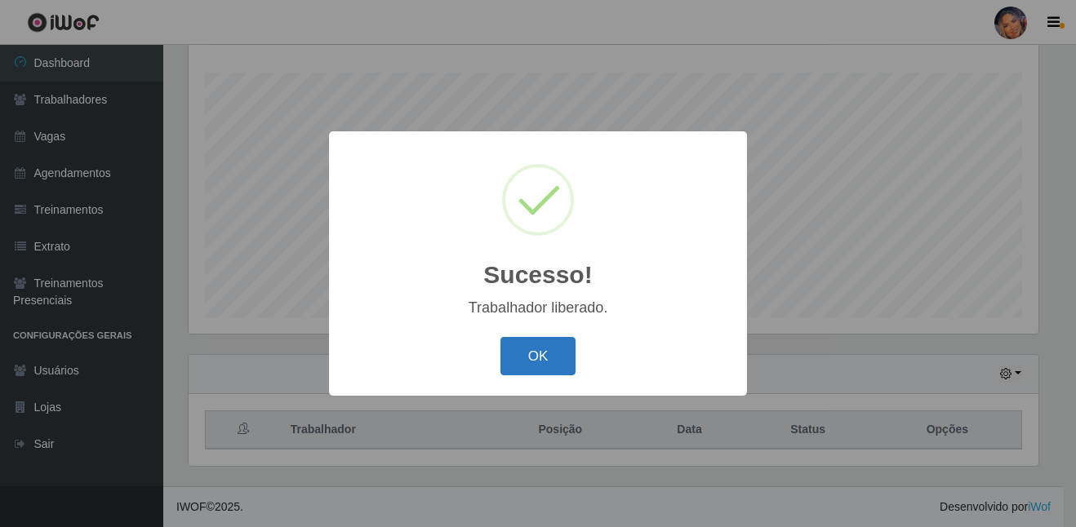
click at [538, 355] on button "OK" at bounding box center [538, 356] width 76 height 38
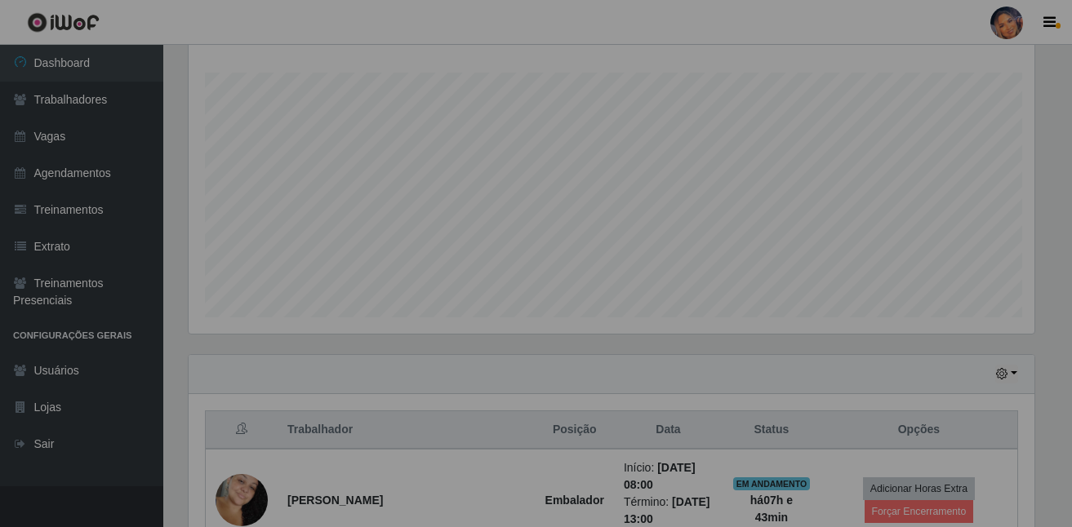
scroll to position [353, 0]
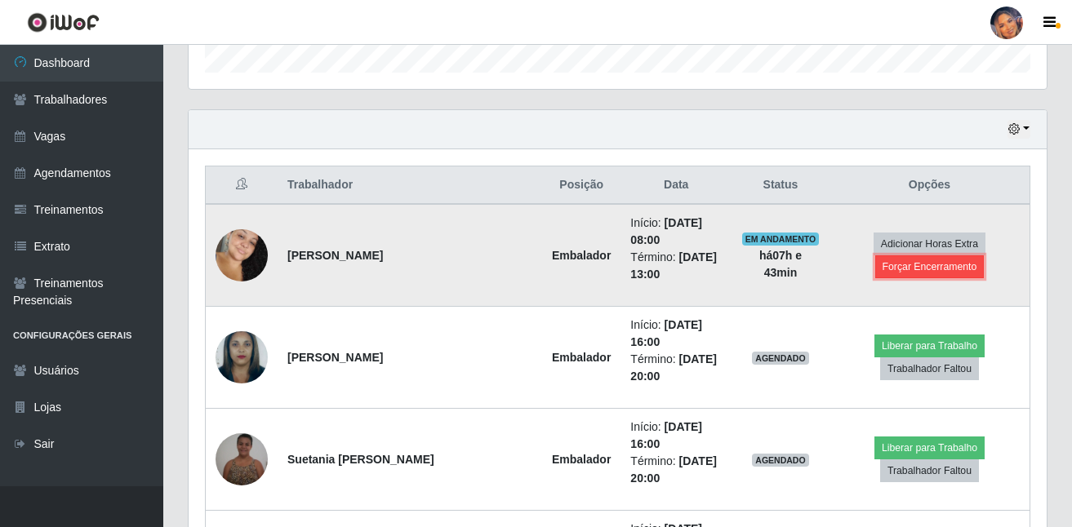
click at [900, 261] on button "Forçar Encerramento" at bounding box center [929, 267] width 109 height 23
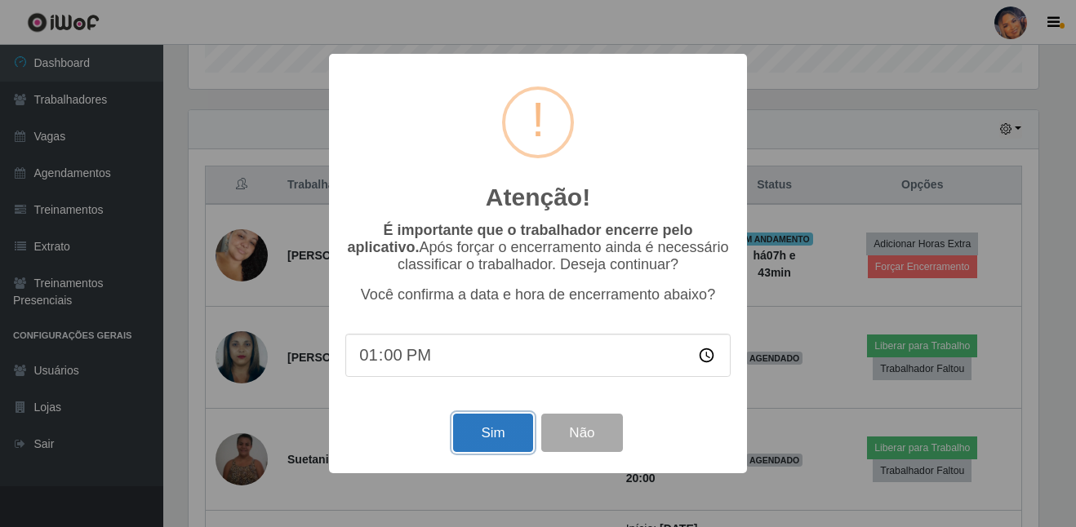
drag, startPoint x: 506, startPoint y: 429, endPoint x: 597, endPoint y: 357, distance: 116.1
click at [505, 429] on button "Sim" at bounding box center [492, 433] width 79 height 38
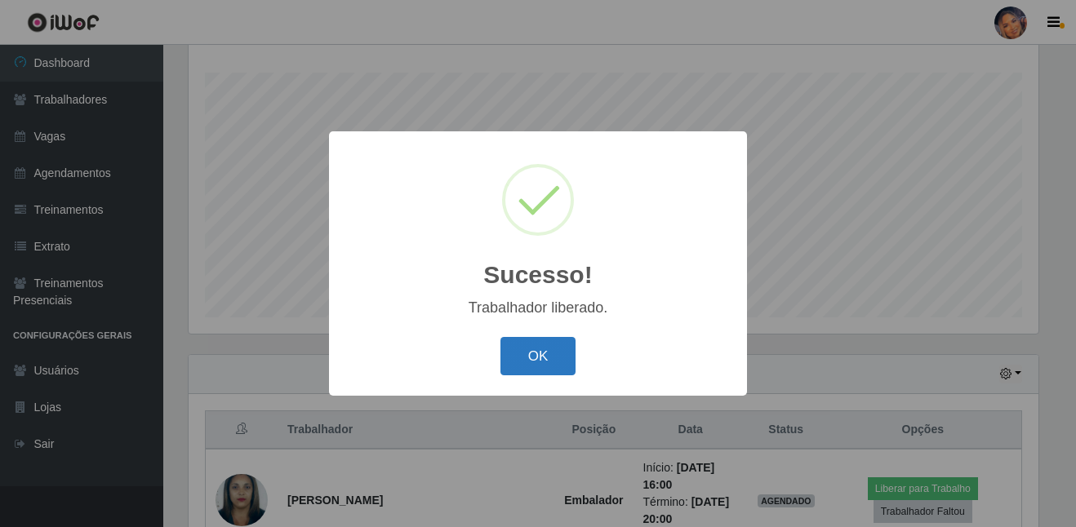
click at [564, 349] on button "OK" at bounding box center [538, 356] width 76 height 38
